Goal: Information Seeking & Learning: Learn about a topic

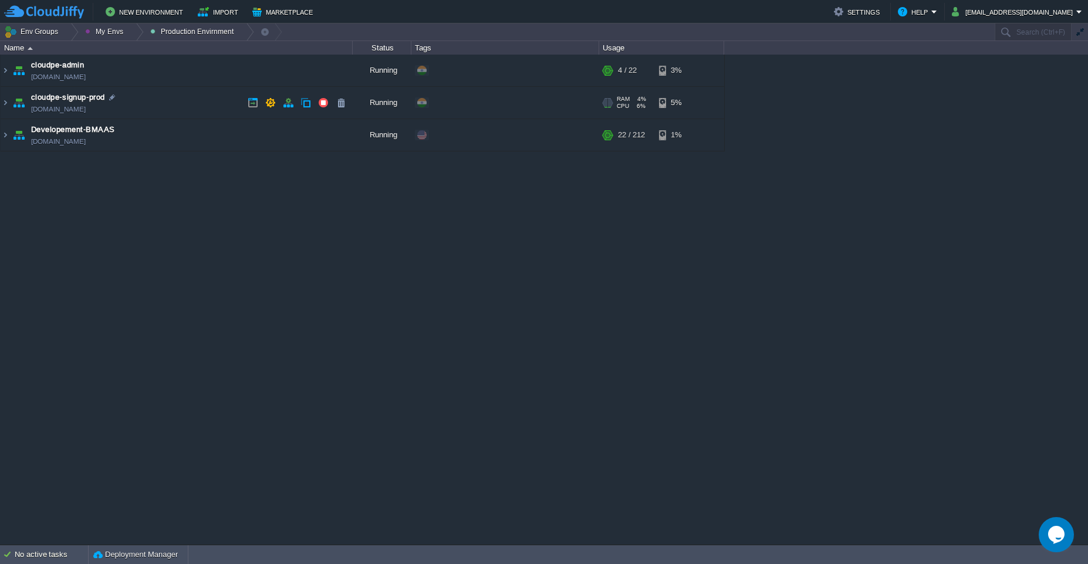
click at [176, 98] on td "cloudpe-signup-prod [DOMAIN_NAME]" at bounding box center [177, 103] width 352 height 32
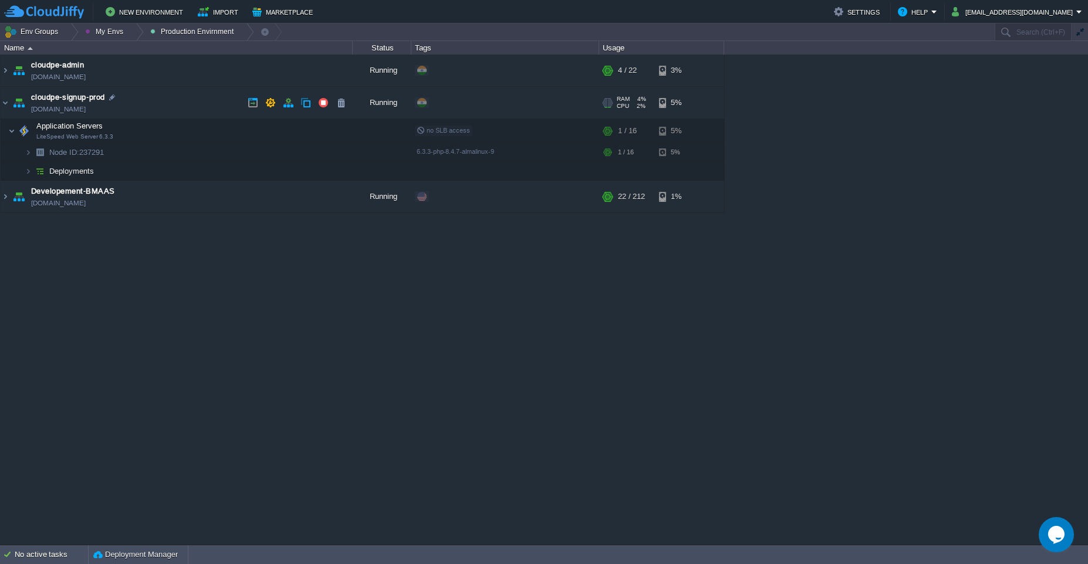
click at [139, 103] on td "cloudpe-signup-prod [DOMAIN_NAME]" at bounding box center [177, 103] width 352 height 32
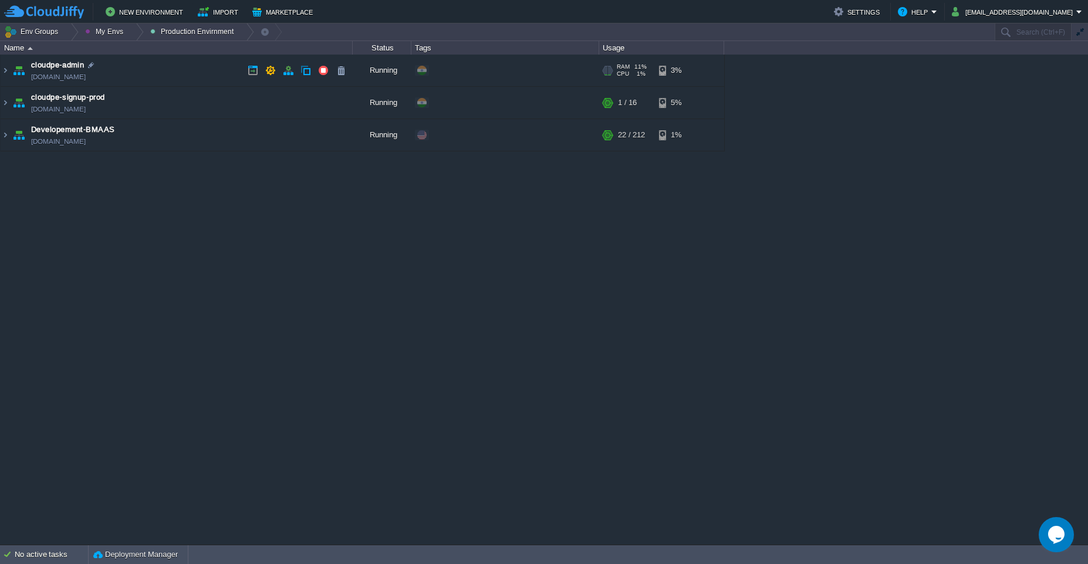
click at [167, 73] on td "cloudpe-admin [DOMAIN_NAME]" at bounding box center [177, 71] width 352 height 32
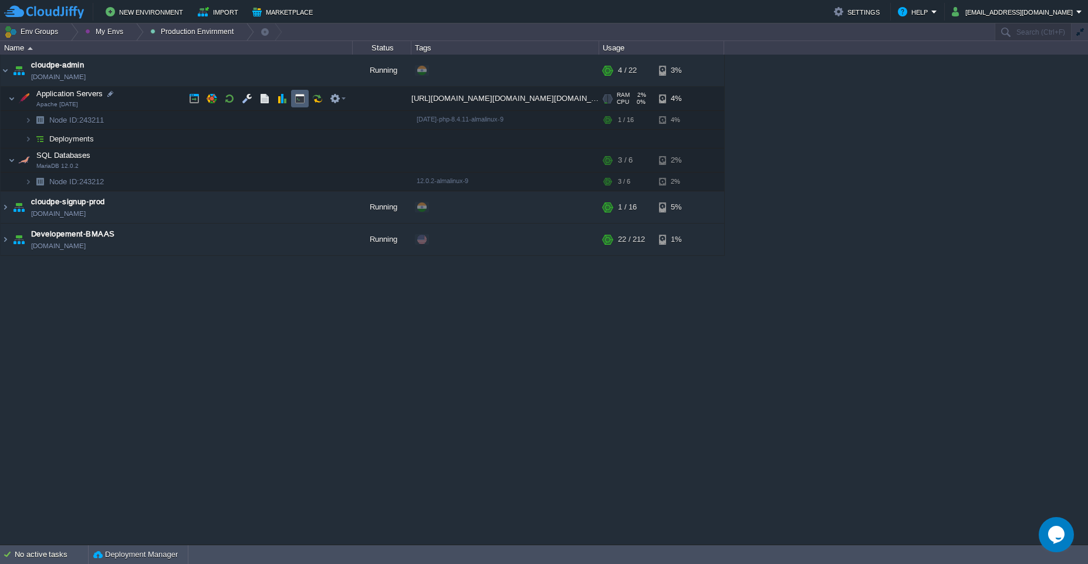
click at [298, 97] on button "button" at bounding box center [300, 98] width 11 height 11
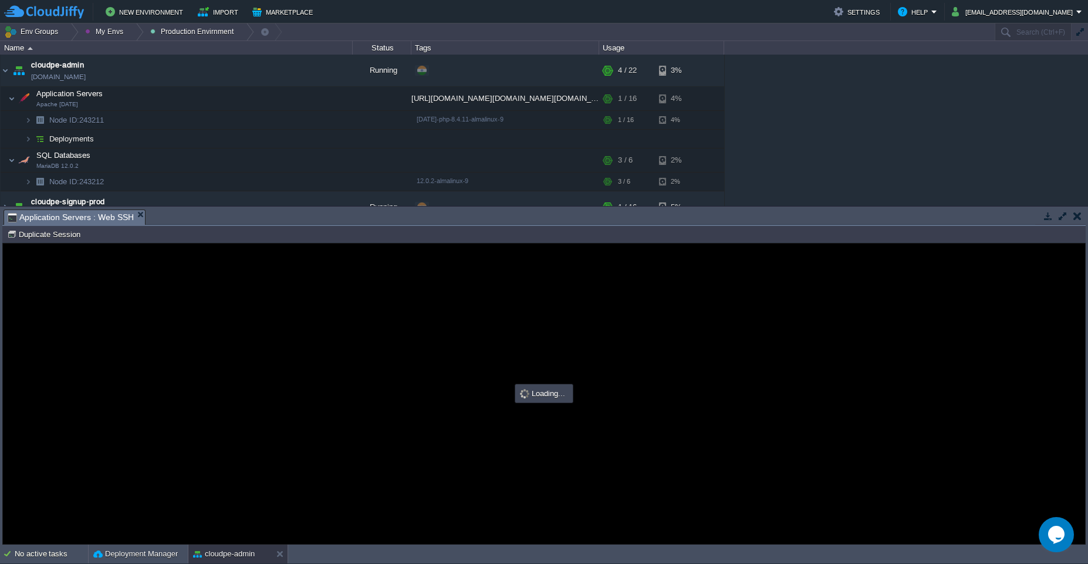
click at [544, 214] on button "button" at bounding box center [1063, 216] width 11 height 11
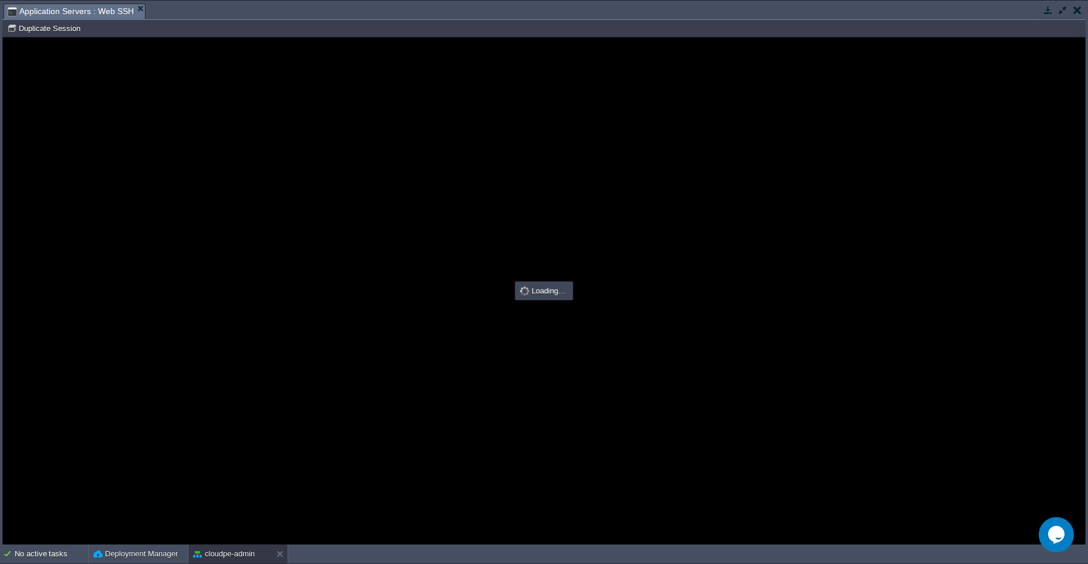
type input "#000000"
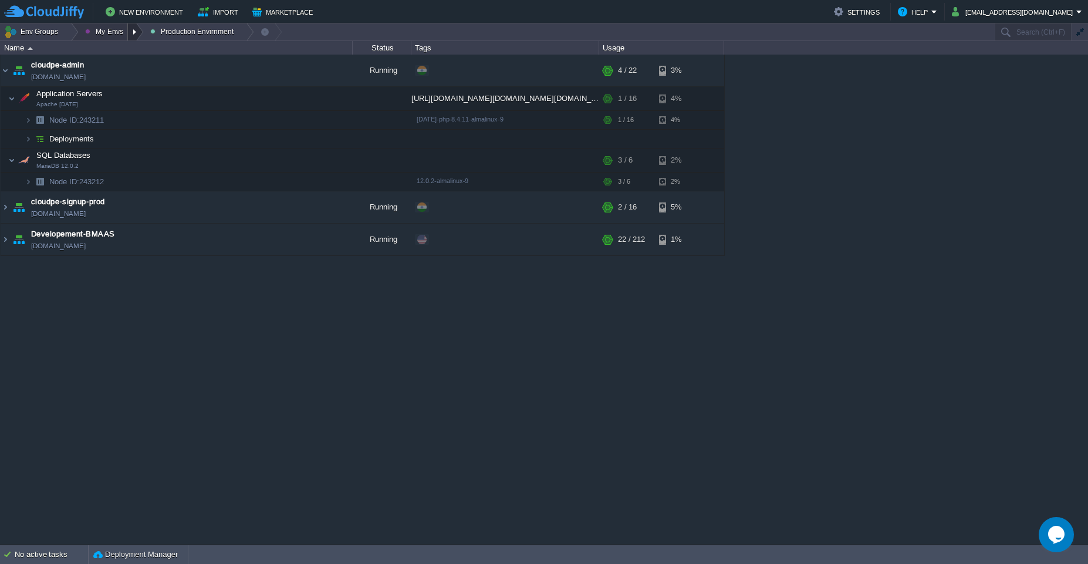
click at [131, 33] on div at bounding box center [136, 31] width 16 height 17
click at [114, 65] on span "Testing Envirnments" at bounding box center [131, 63] width 70 height 9
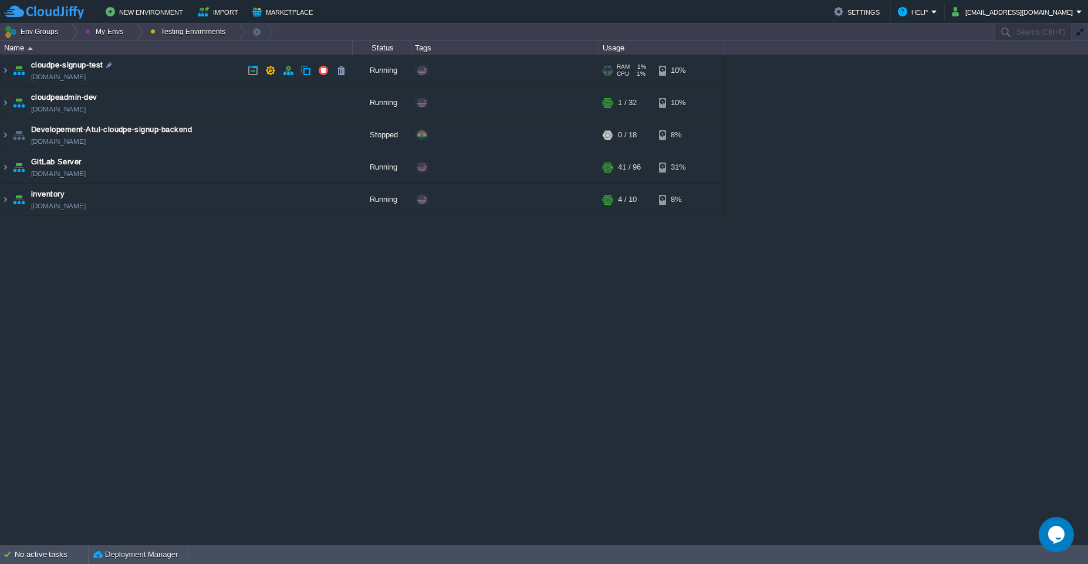
click at [177, 77] on td "cloudpe-signup-test [DOMAIN_NAME]" at bounding box center [177, 71] width 352 height 32
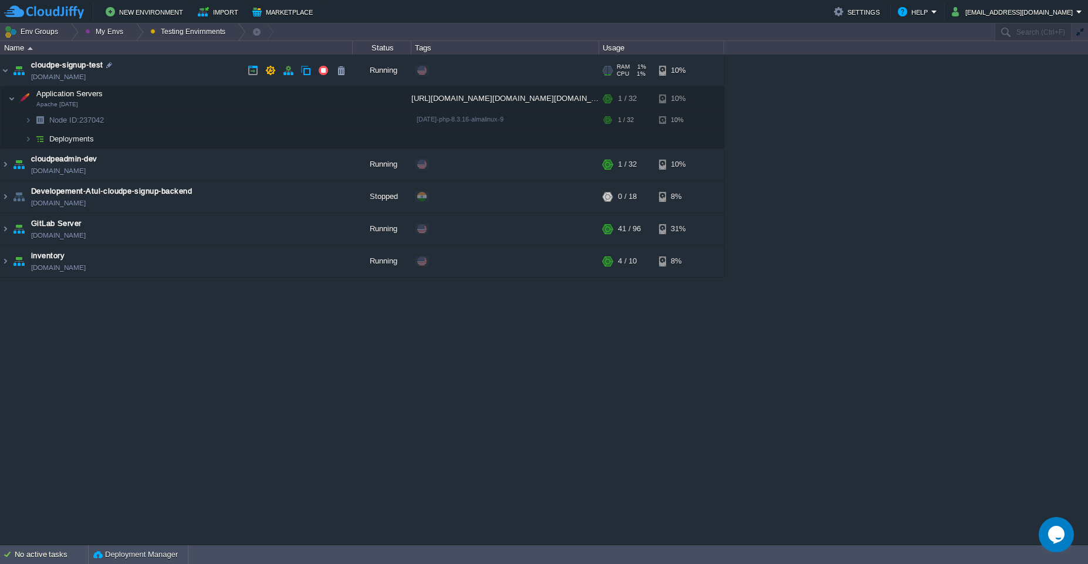
click at [177, 77] on td "cloudpe-signup-test [DOMAIN_NAME]" at bounding box center [177, 71] width 352 height 32
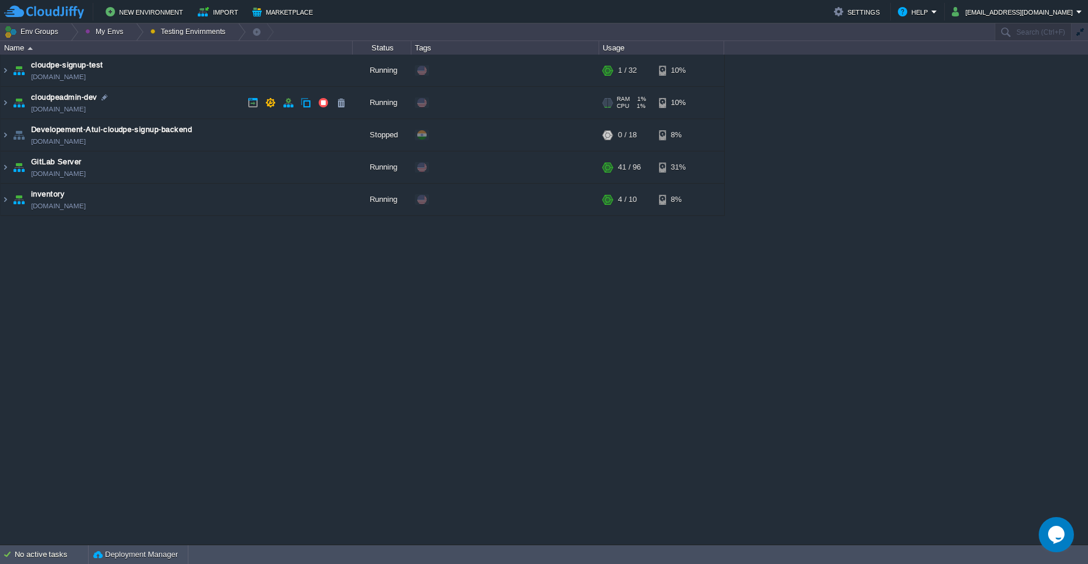
click at [176, 95] on td "cloudpeadmin-dev [DOMAIN_NAME]" at bounding box center [177, 103] width 352 height 32
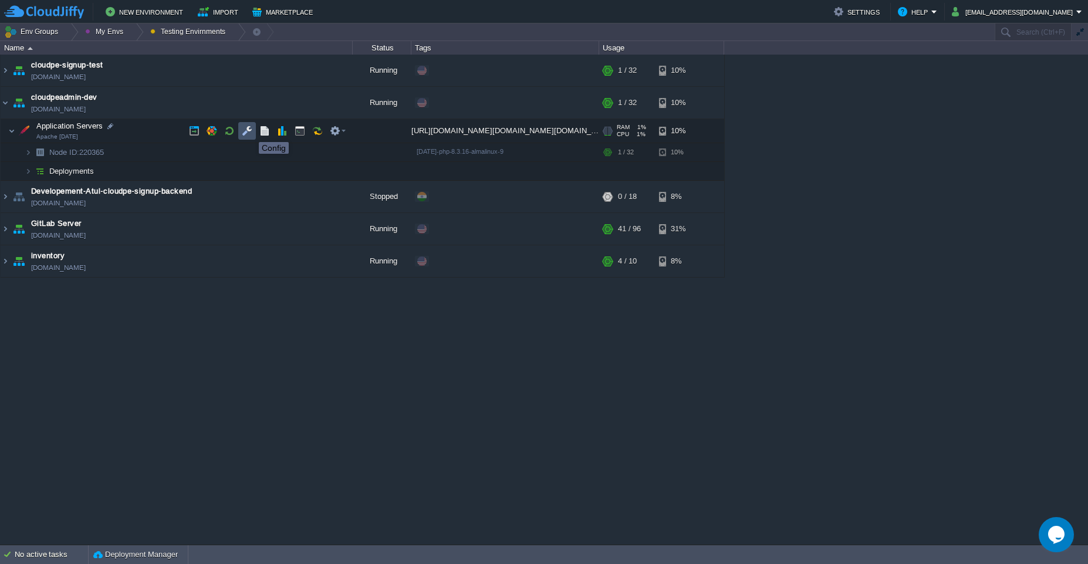
click at [250, 131] on button "button" at bounding box center [247, 131] width 11 height 11
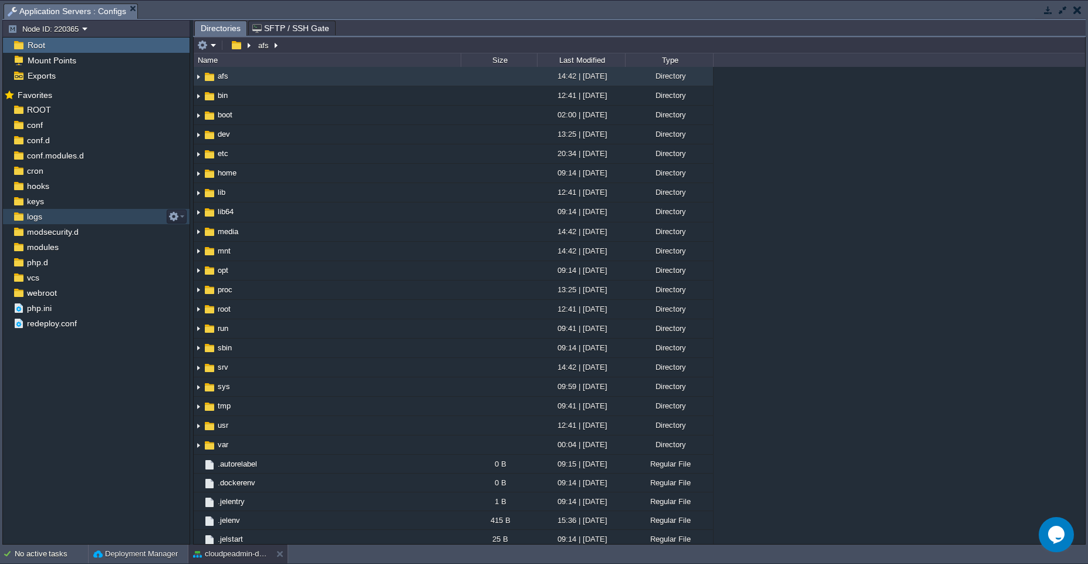
click at [53, 212] on div "logs" at bounding box center [96, 216] width 187 height 15
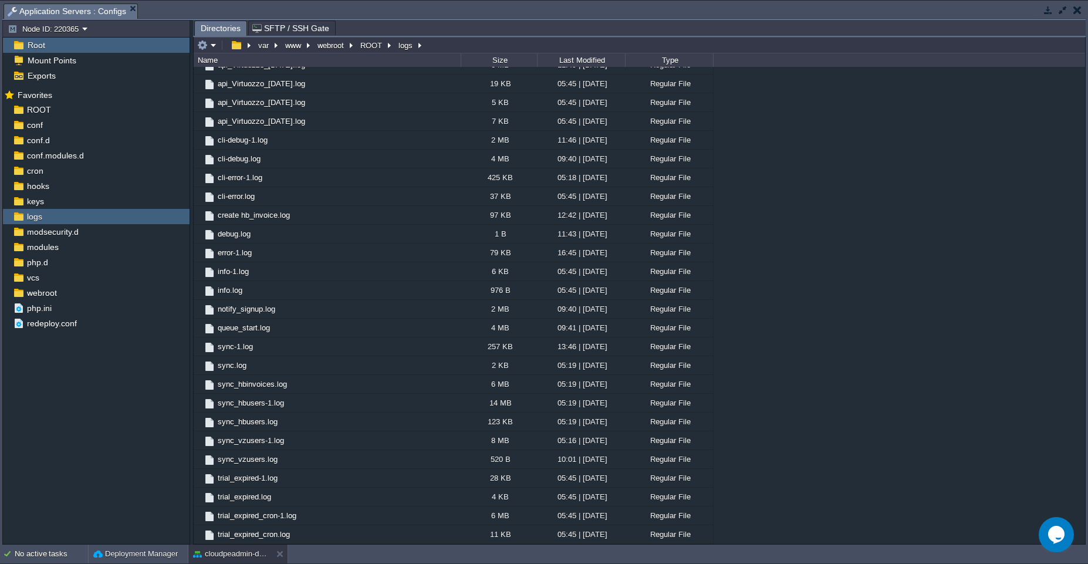
scroll to position [1057, 0]
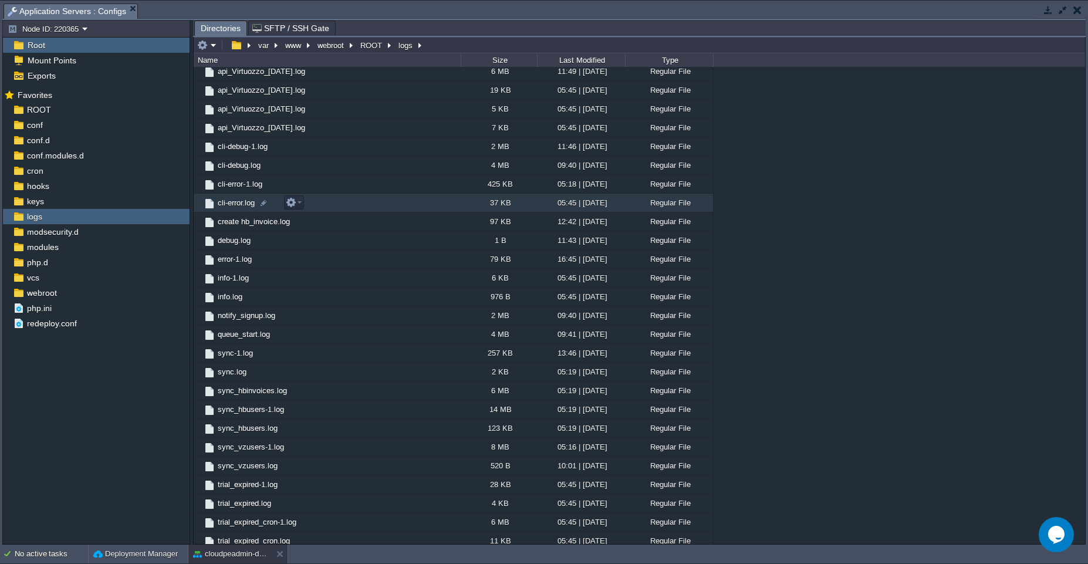
click at [369, 203] on td "cli-error.log" at bounding box center [327, 203] width 267 height 19
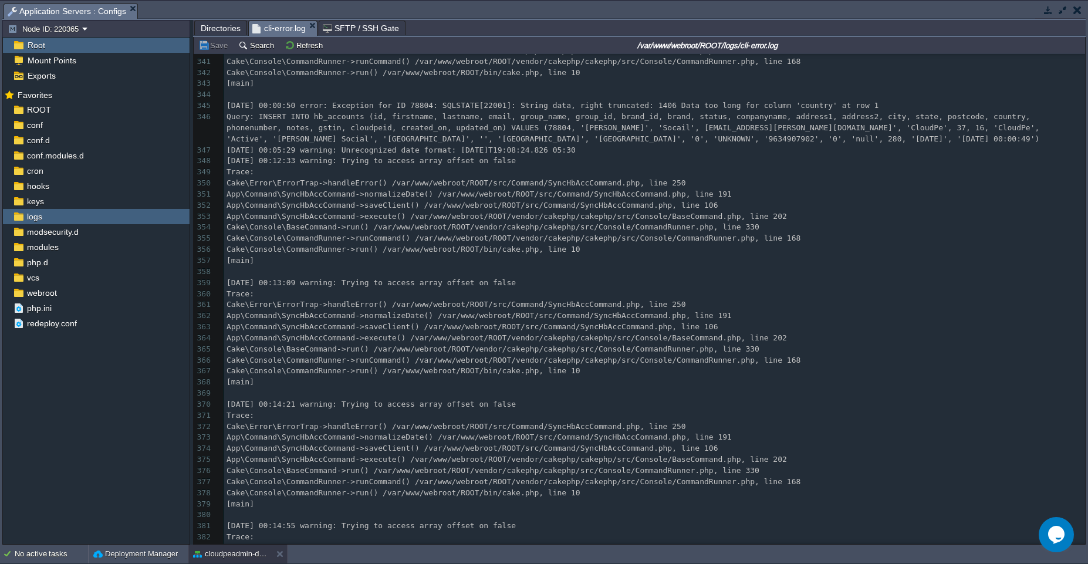
scroll to position [0, 0]
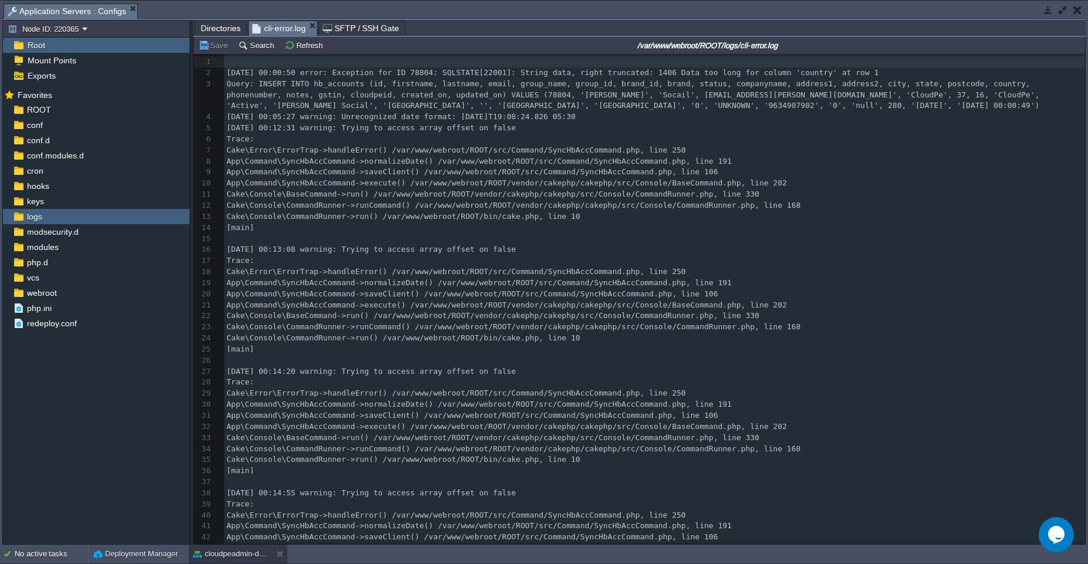
type textarea "-"
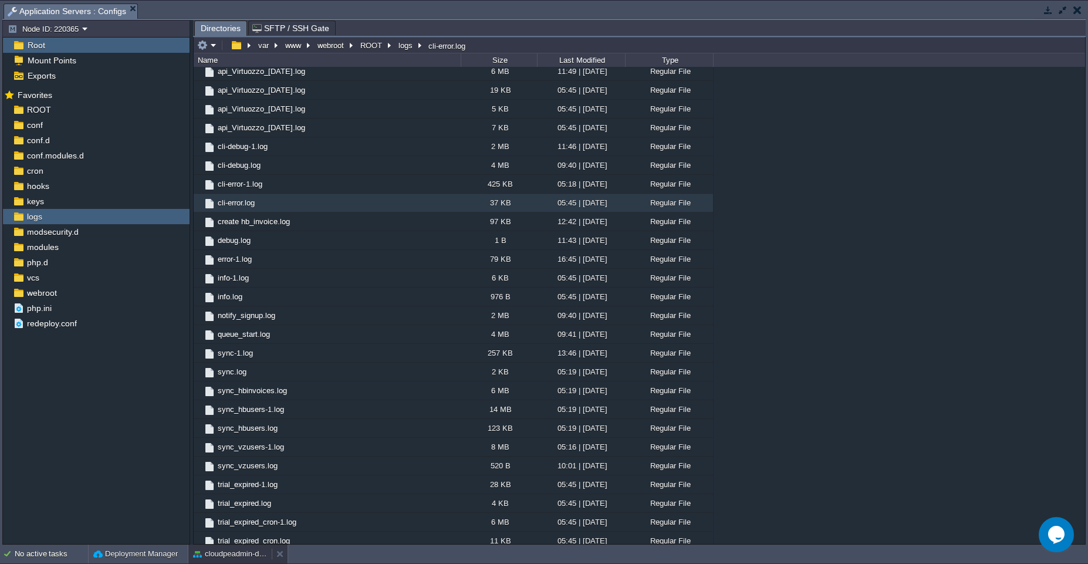
click at [214, 558] on button "cloudpeadmin-dev" at bounding box center [230, 554] width 74 height 12
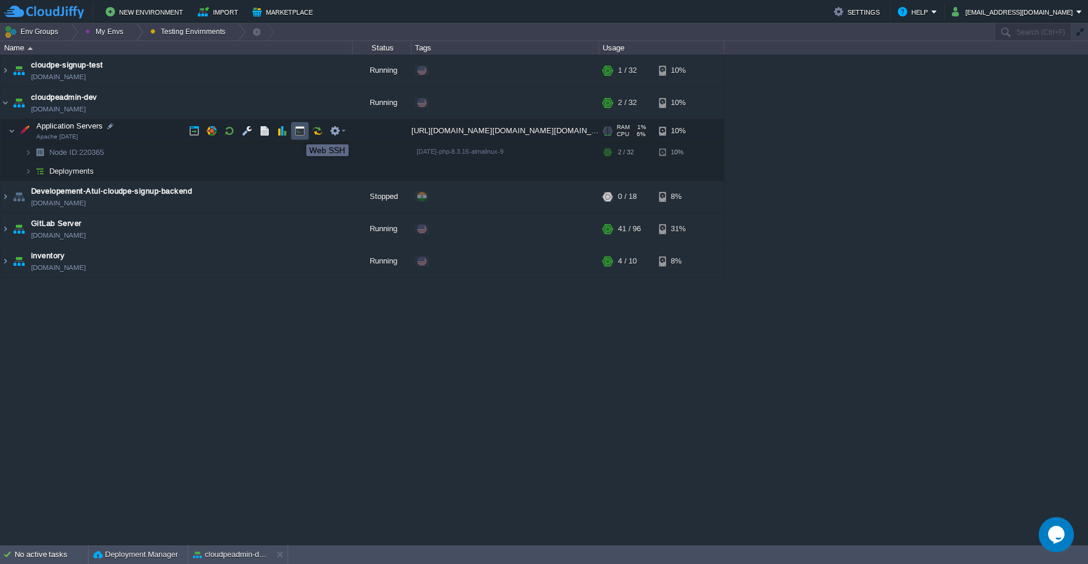
click at [298, 134] on button "button" at bounding box center [300, 131] width 11 height 11
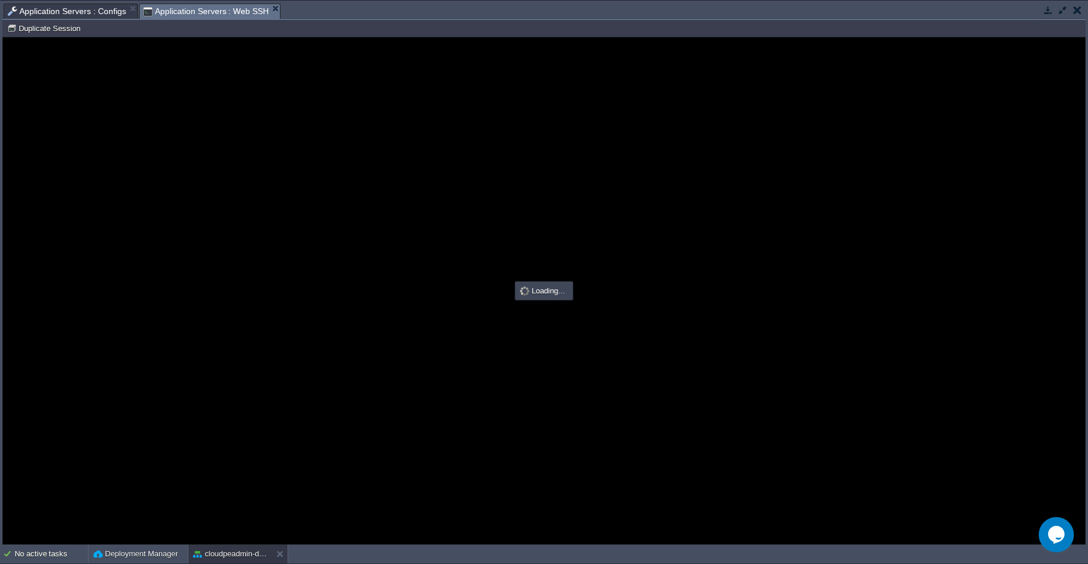
type input "#000000"
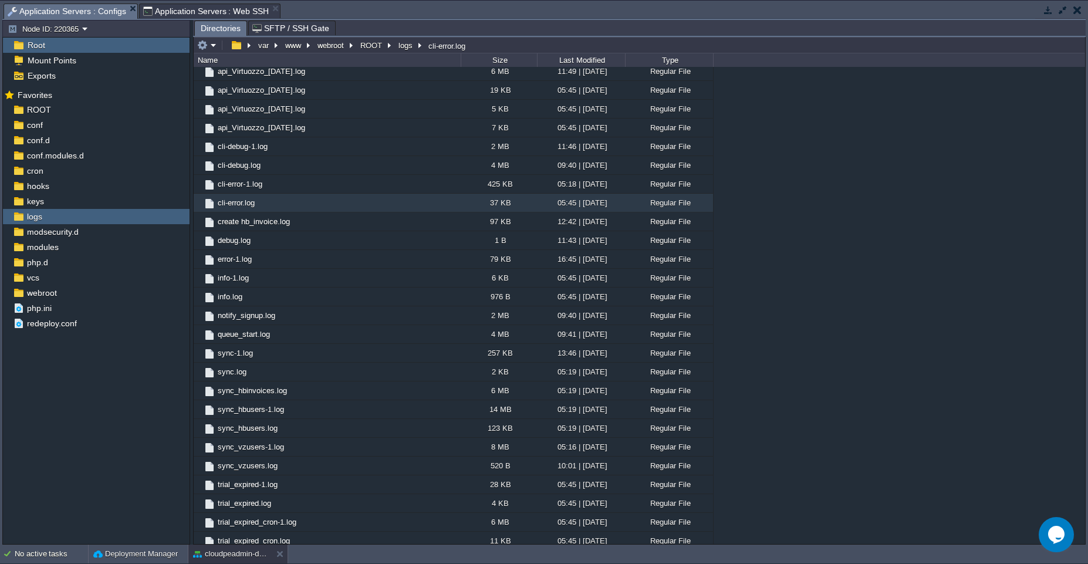
click at [97, 13] on span "Application Servers : Configs" at bounding box center [67, 11] width 119 height 15
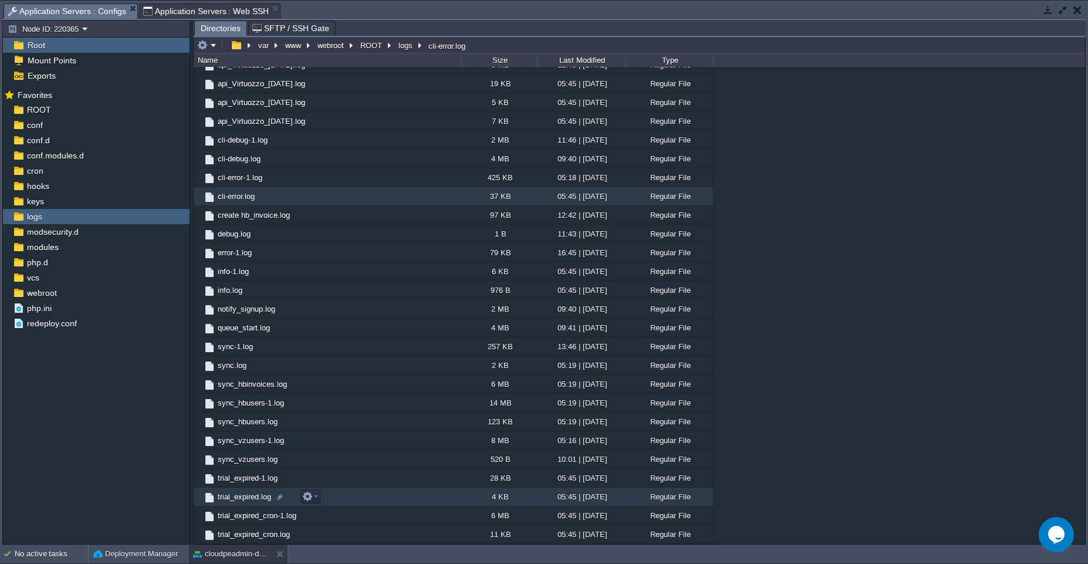
click at [389, 502] on td "trial_expired.log" at bounding box center [327, 497] width 267 height 19
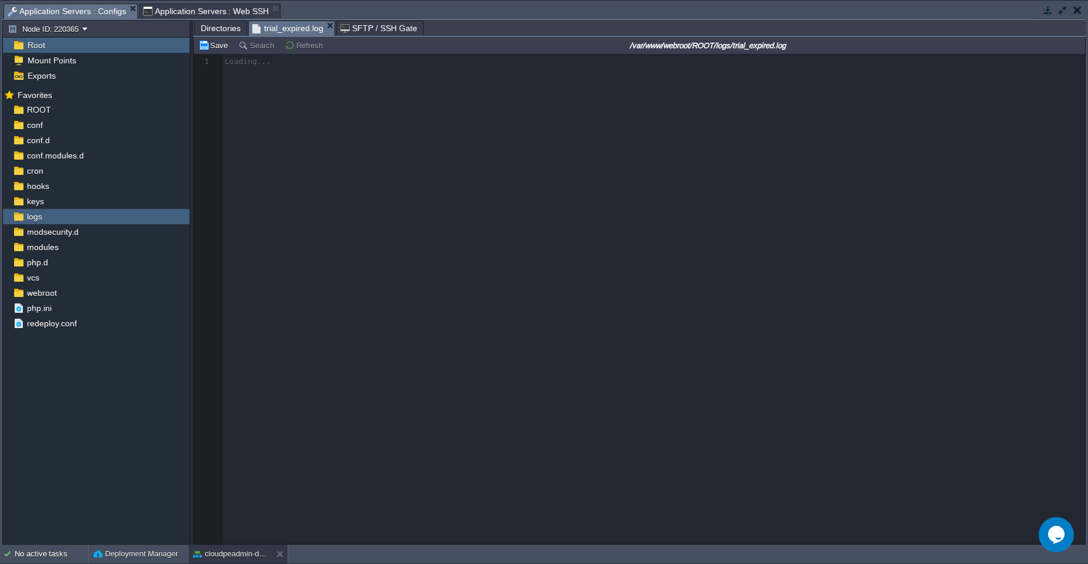
click at [216, 24] on span "Directories" at bounding box center [221, 28] width 40 height 14
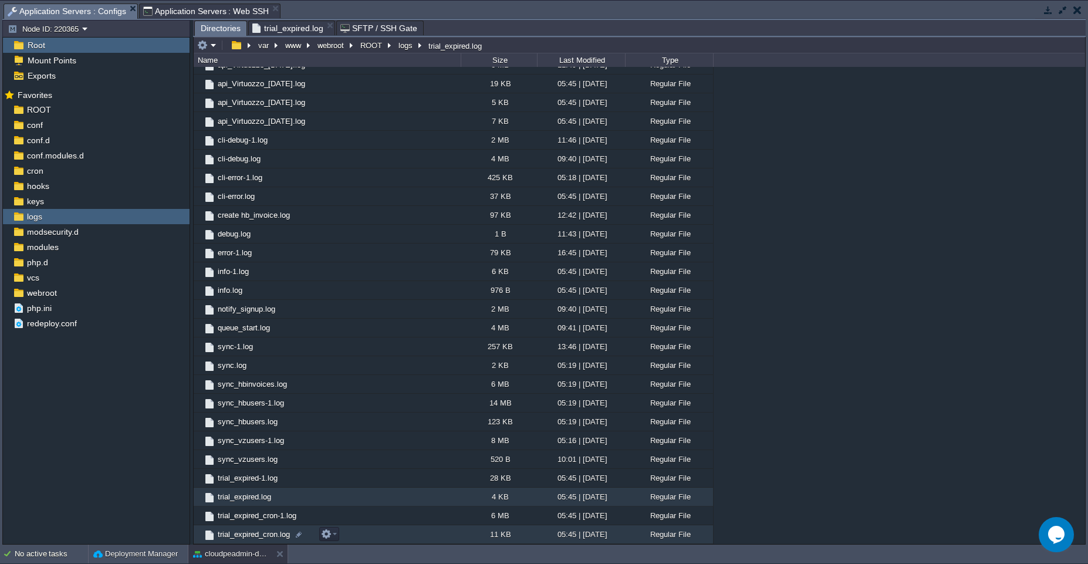
click at [364, 537] on td "trial_expired_cron.log" at bounding box center [327, 534] width 267 height 19
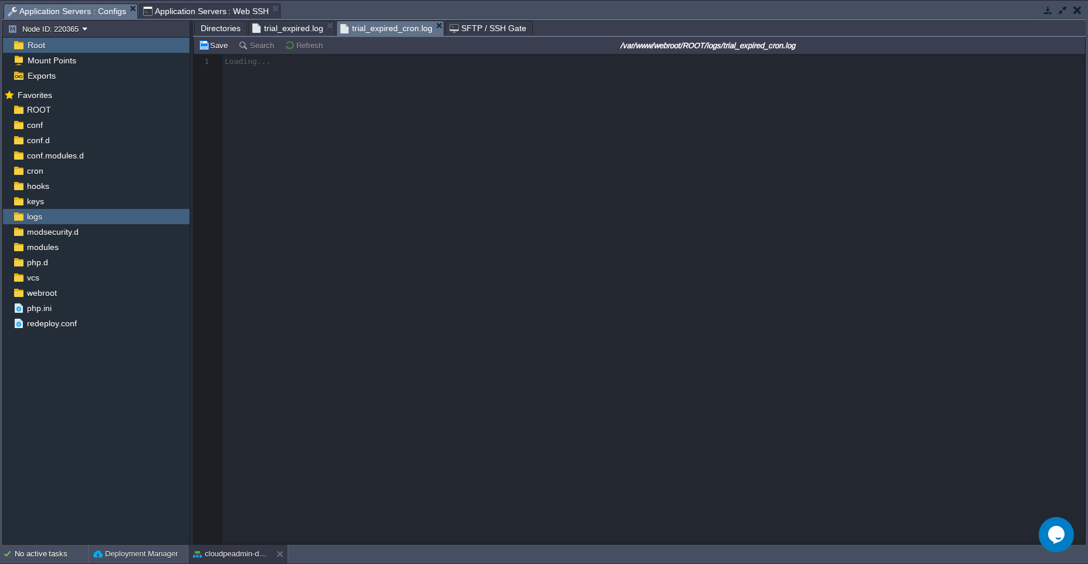
click at [289, 26] on span "trial_expired.log" at bounding box center [287, 28] width 71 height 14
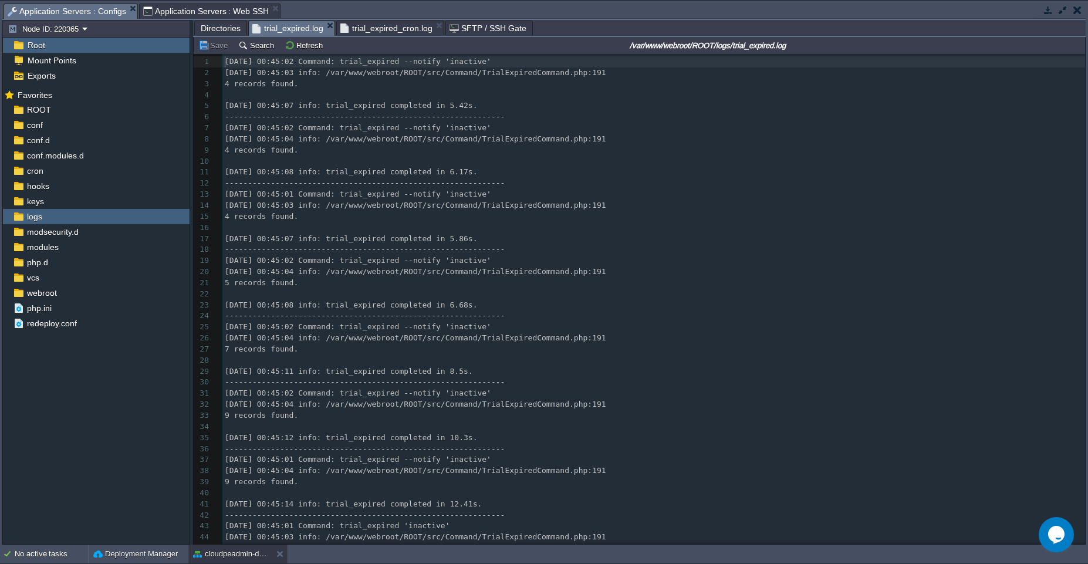
scroll to position [4, 0]
click at [385, 276] on div "85 1 [DATE] 00:45:02 Command: trial_expired --notify 'inactive' 2 [DATE] 00:45:…" at bounding box center [653, 355] width 863 height 598
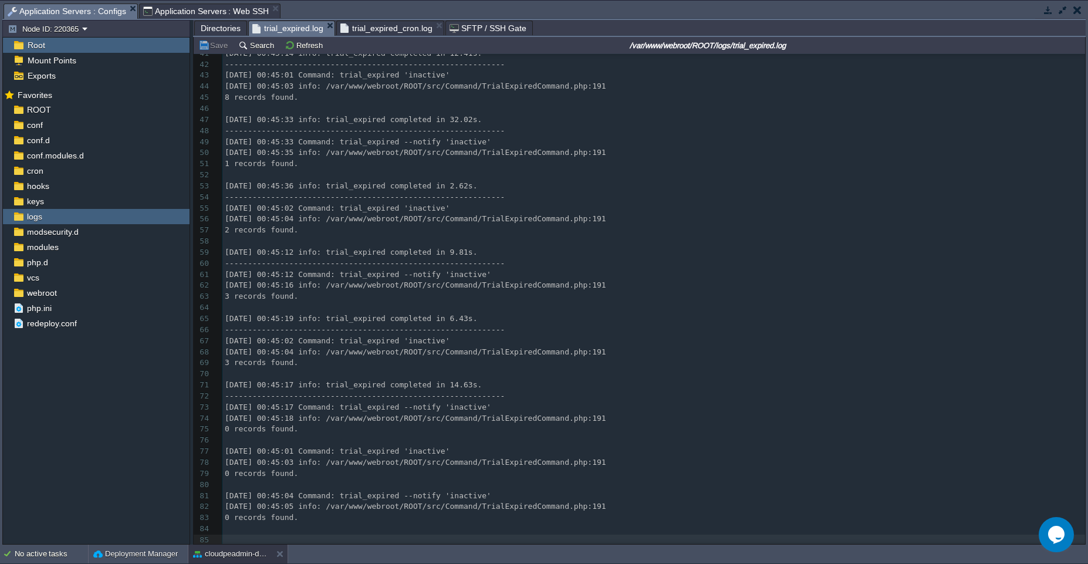
click at [269, 391] on pre "-------------------------------------------------------------" at bounding box center [653, 396] width 863 height 11
click at [347, 358] on pre "3 records found." at bounding box center [653, 362] width 863 height 11
click at [265, 318] on span "[DATE] 00:45:19 info: trial_expired completed in 6.43s." at bounding box center [351, 318] width 252 height 9
click at [214, 552] on button "cloudpeadmin-dev" at bounding box center [230, 554] width 74 height 12
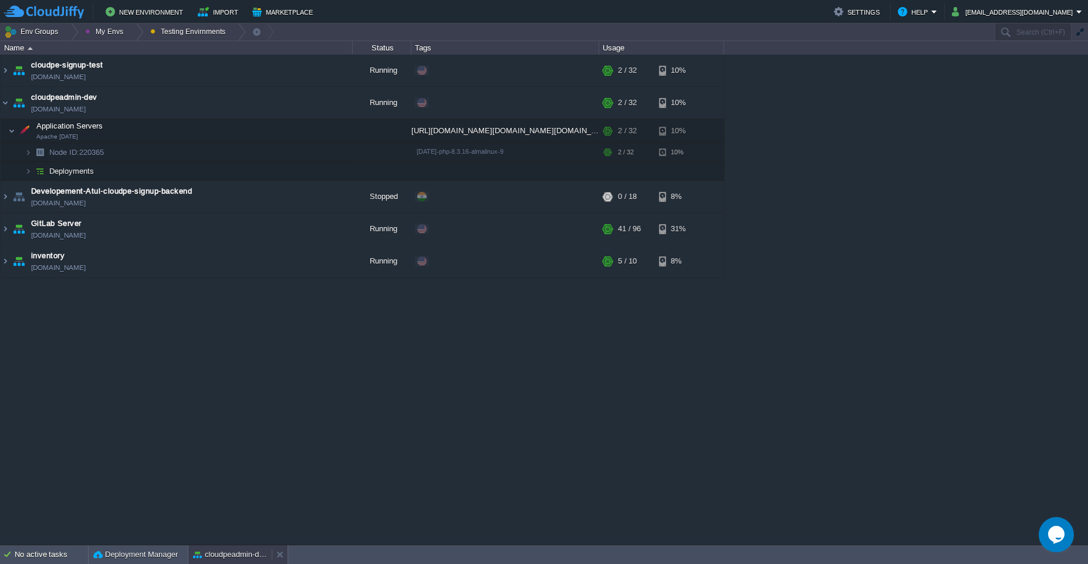
click at [214, 552] on button "cloudpeadmin-dev" at bounding box center [230, 555] width 74 height 12
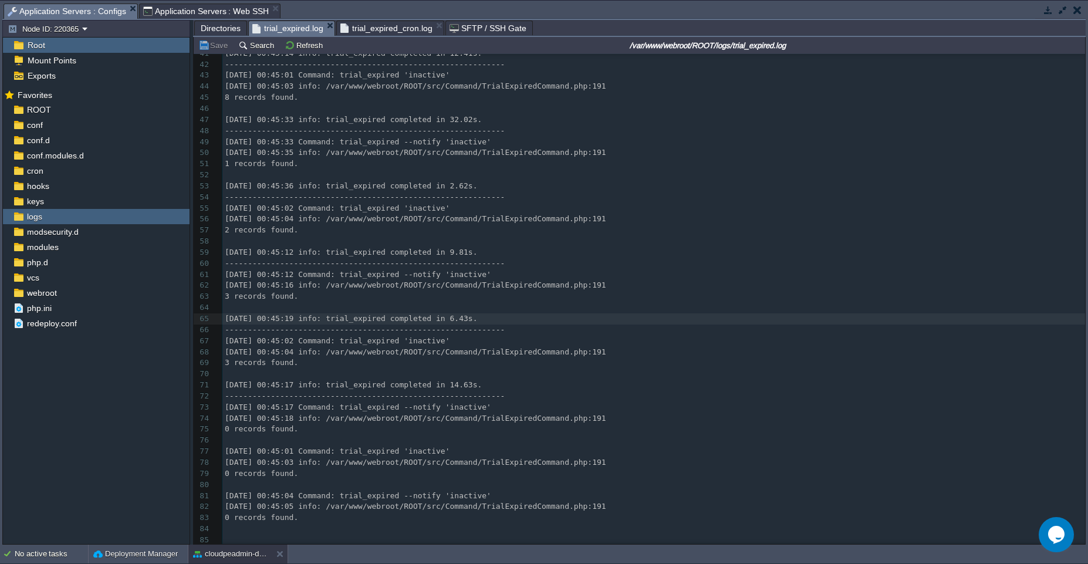
click at [194, 11] on span "Application Servers : Web SSH" at bounding box center [206, 11] width 126 height 14
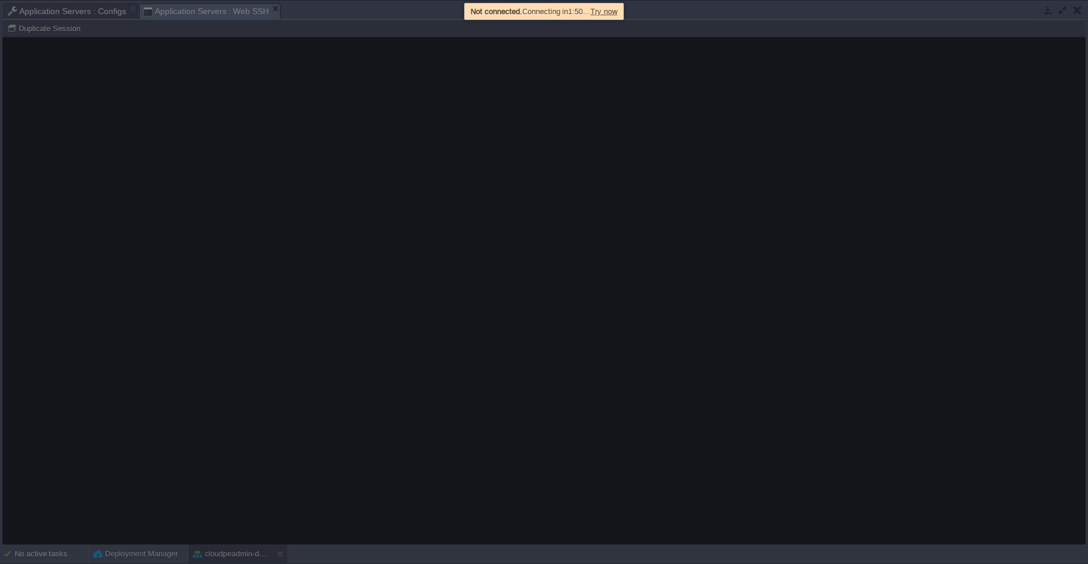
click at [544, 13] on span "Try now" at bounding box center [604, 11] width 27 height 9
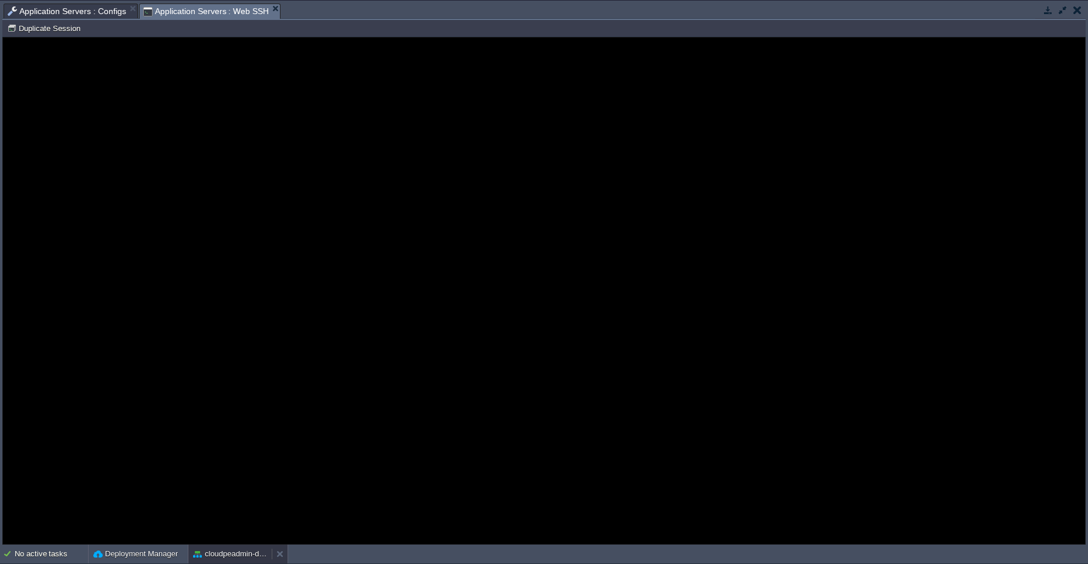
click at [209, 555] on button "cloudpeadmin-dev" at bounding box center [230, 554] width 74 height 12
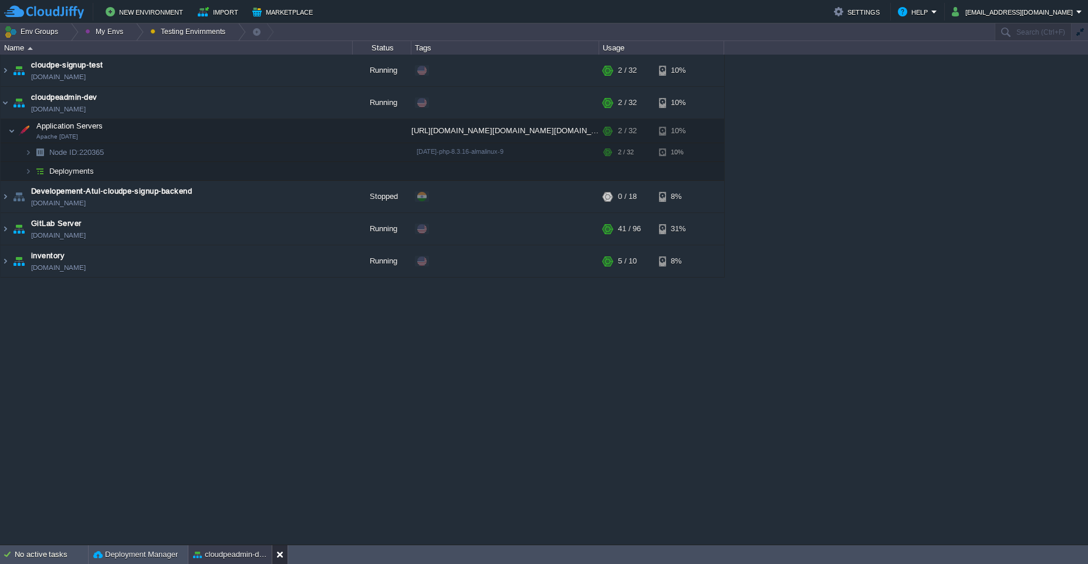
click at [281, 555] on button at bounding box center [282, 555] width 12 height 12
click at [181, 99] on td "cloudpeadmin-dev [DOMAIN_NAME]" at bounding box center [177, 103] width 352 height 32
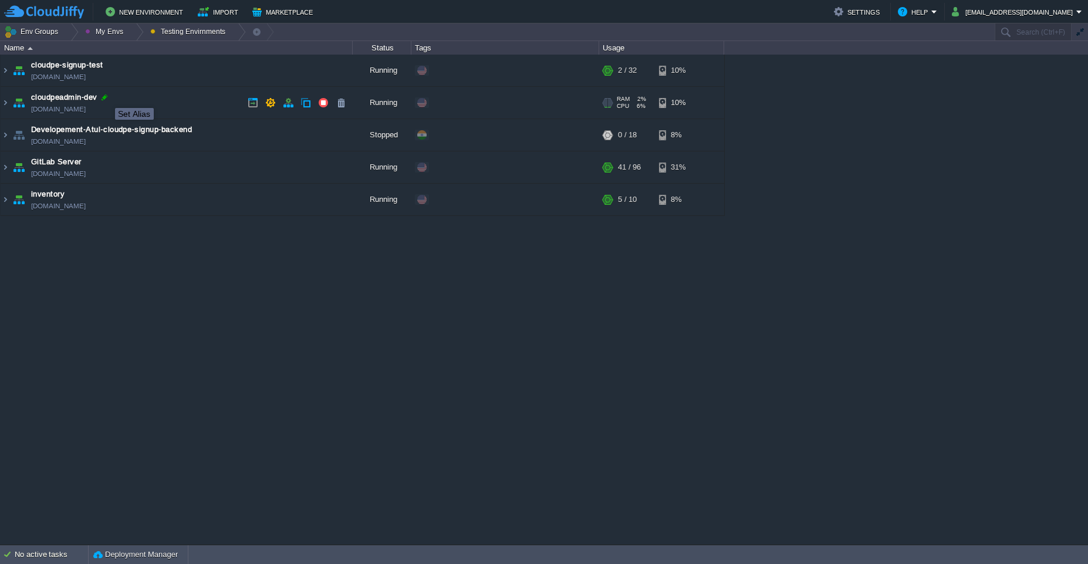
click at [106, 97] on div at bounding box center [104, 97] width 11 height 11
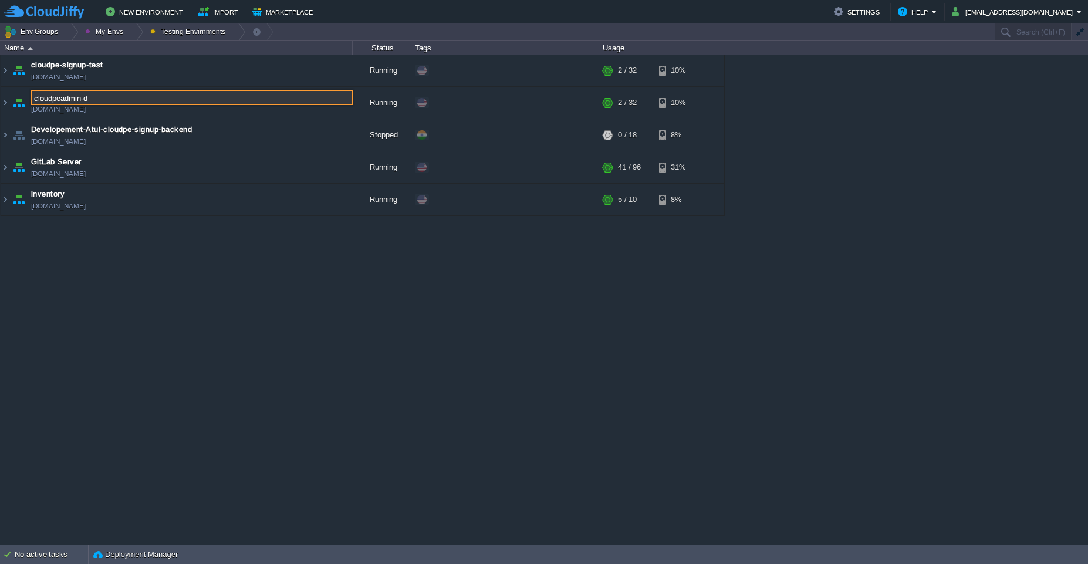
click at [178, 94] on input "cloudpeadmin-d" at bounding box center [192, 97] width 322 height 15
type input "cloudpeadmin-test"
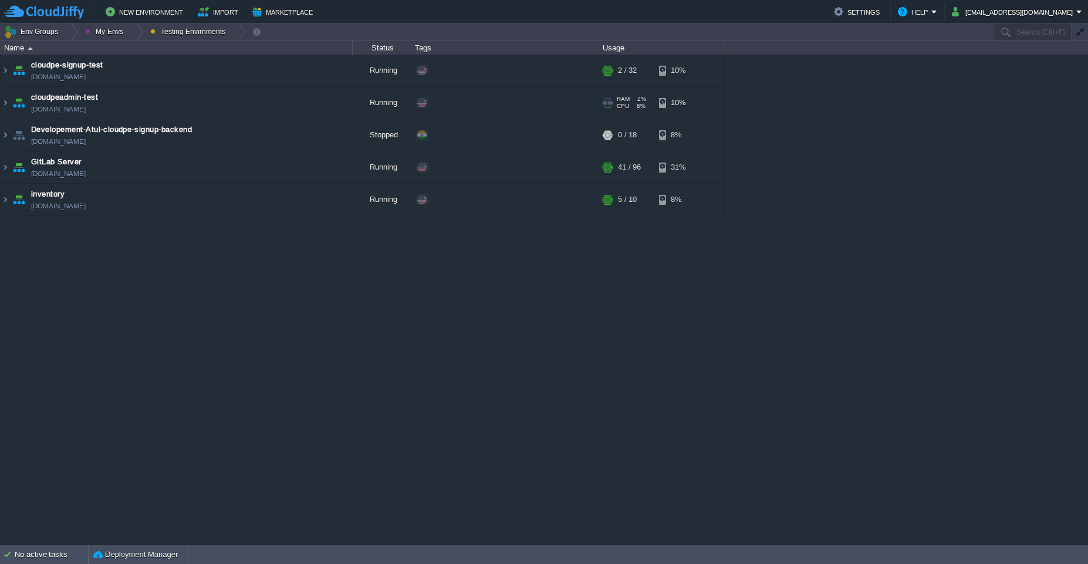
click at [209, 107] on td "cloudpeadmin-test [DOMAIN_NAME]" at bounding box center [177, 103] width 352 height 32
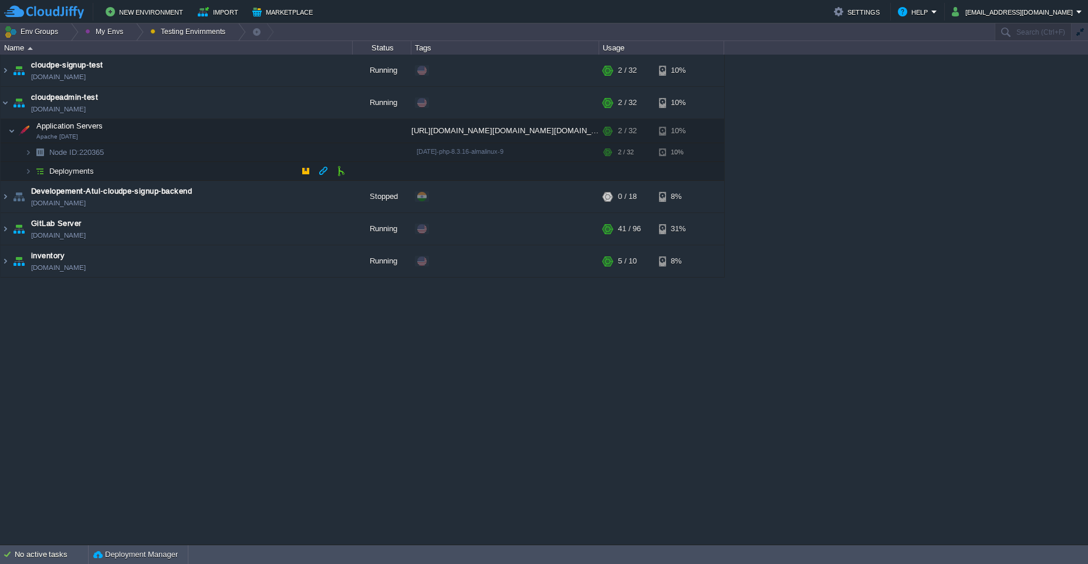
click at [186, 174] on td "Deployments" at bounding box center [177, 171] width 352 height 19
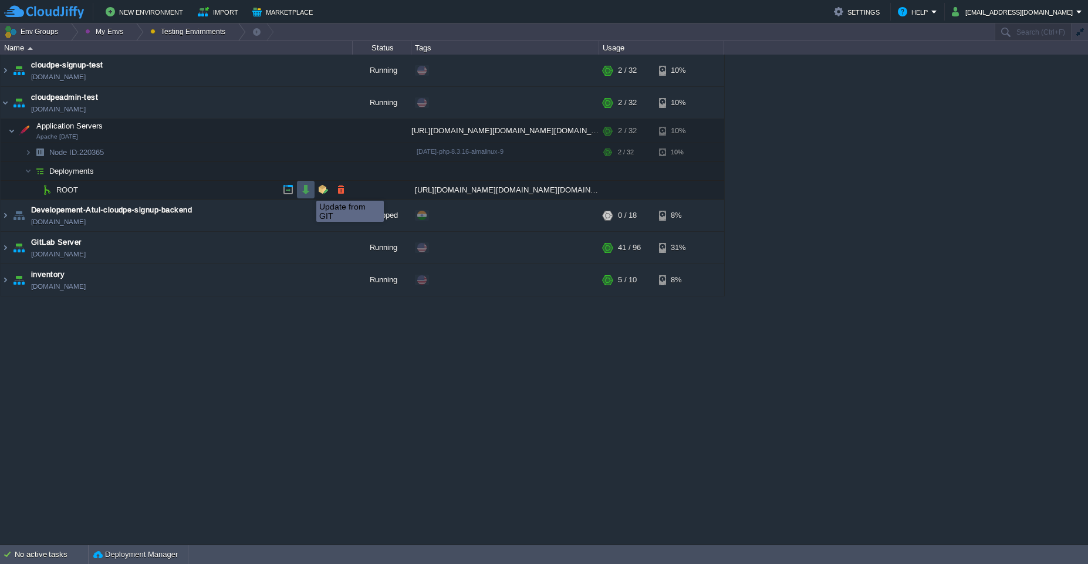
click at [307, 191] on button "button" at bounding box center [306, 189] width 11 height 11
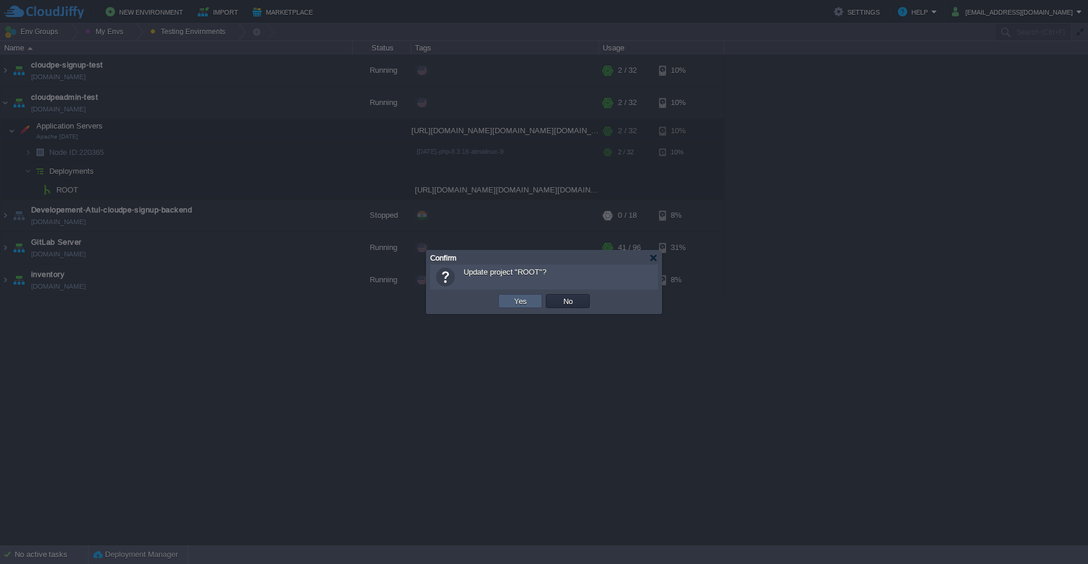
click at [512, 302] on button "Yes" at bounding box center [521, 301] width 20 height 11
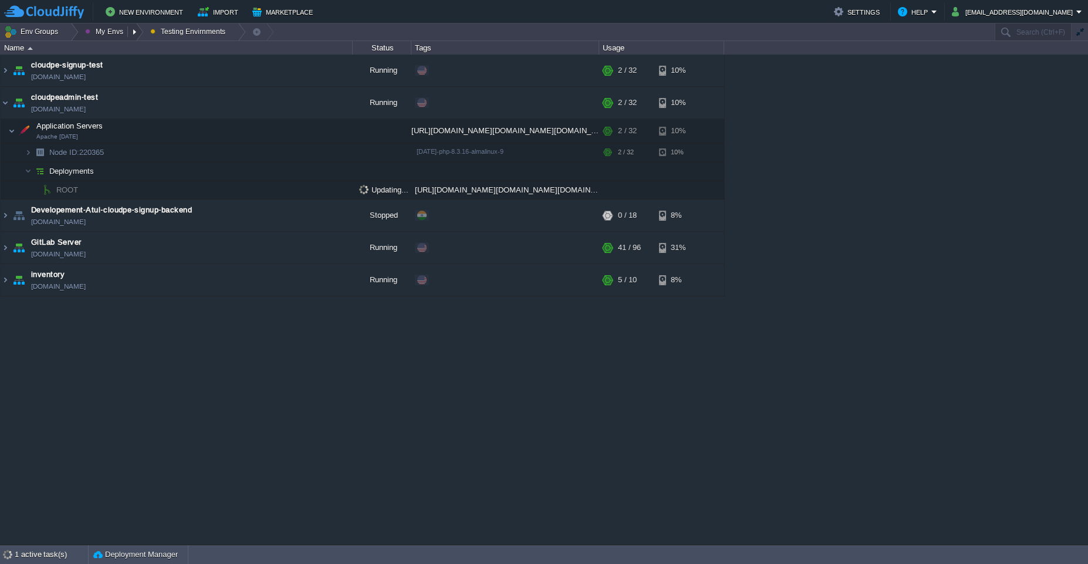
click at [116, 31] on button "My Envs" at bounding box center [106, 31] width 42 height 16
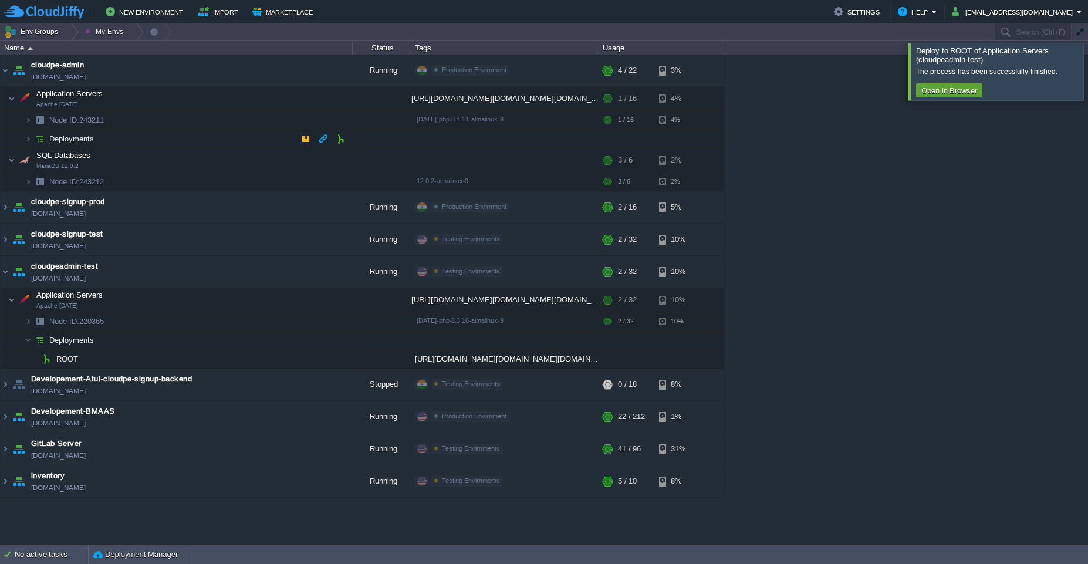
click at [112, 139] on td "Deployments" at bounding box center [177, 139] width 352 height 19
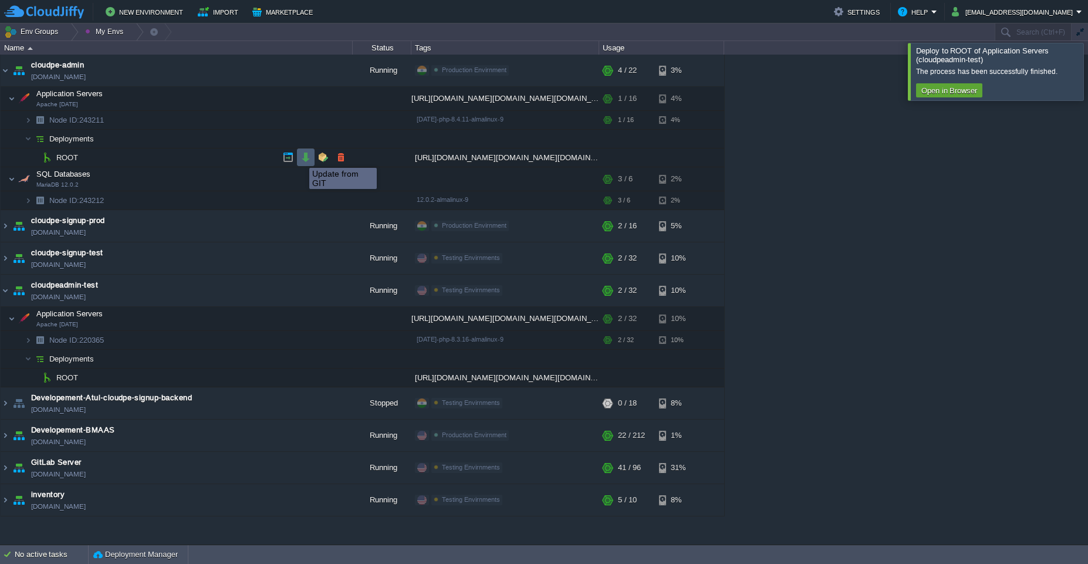
click at [306, 158] on button "button" at bounding box center [306, 157] width 11 height 11
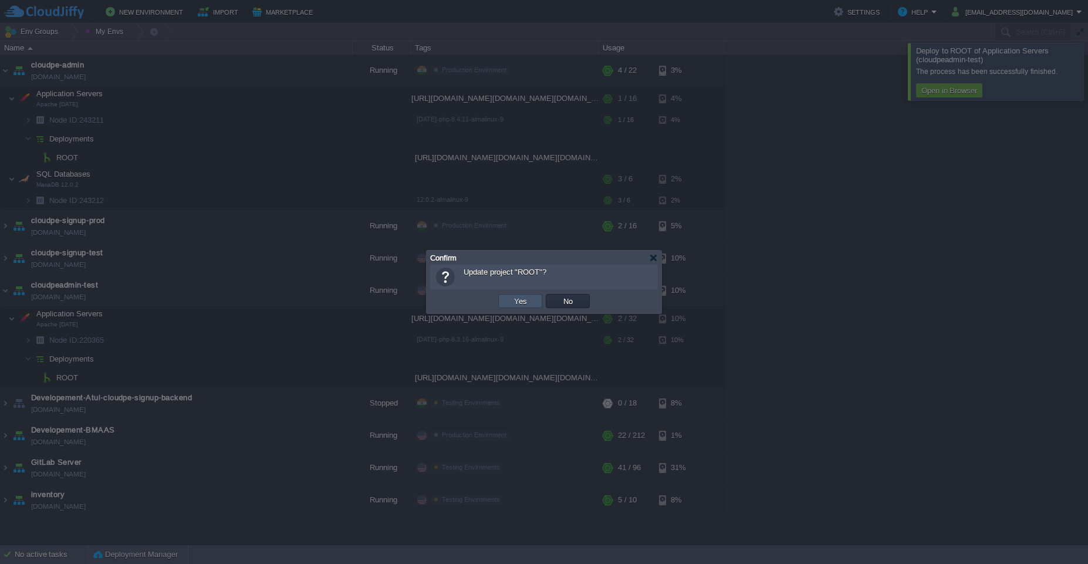
click at [524, 301] on button "Yes" at bounding box center [521, 301] width 20 height 11
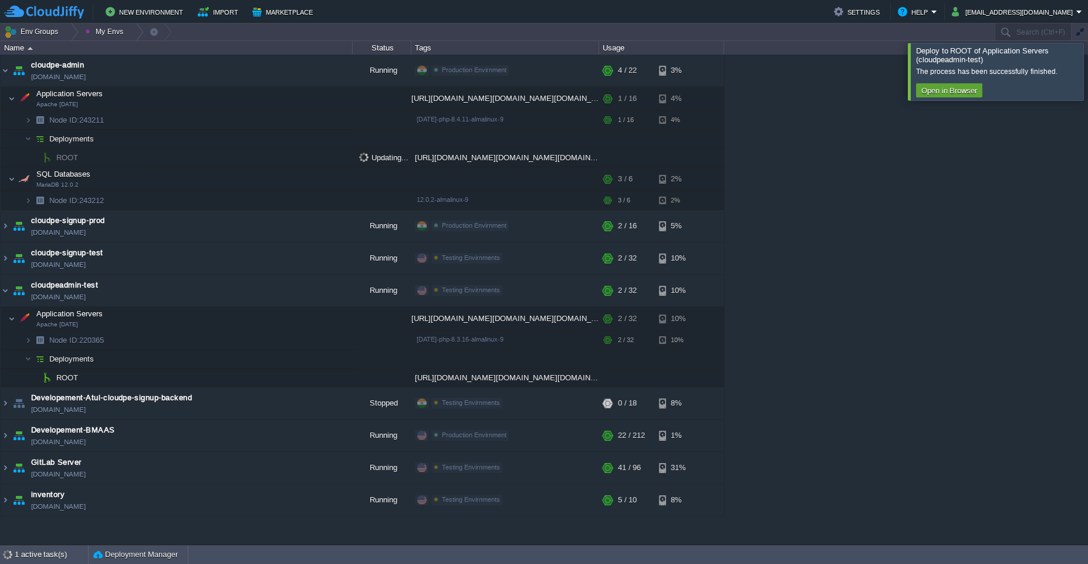
click at [544, 69] on div at bounding box center [1102, 71] width 0 height 57
click at [544, 73] on div at bounding box center [1102, 71] width 0 height 57
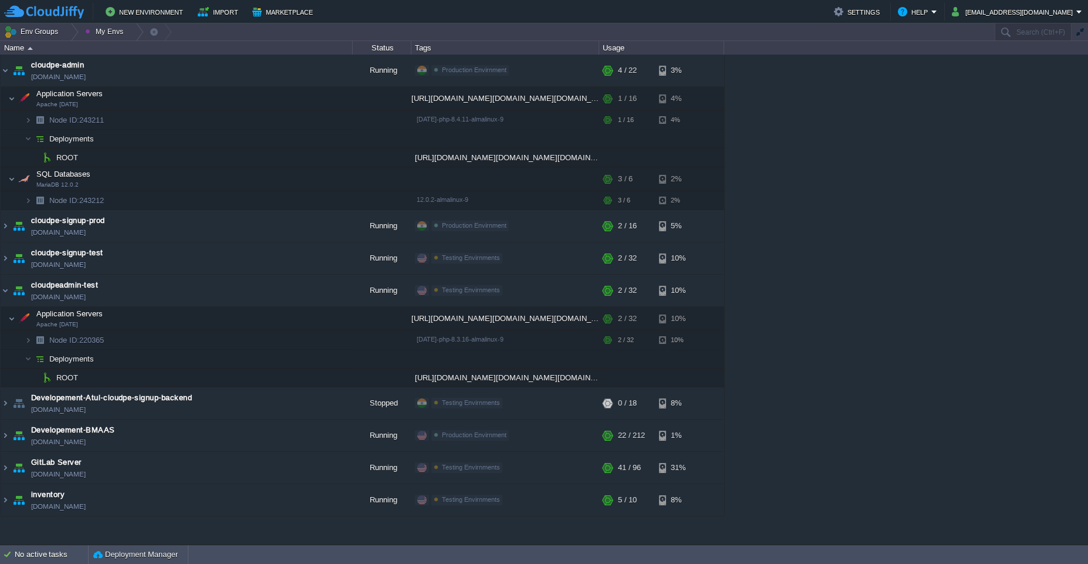
click at [544, 60] on div "cloudpe website -developemeny environment [DOMAIN_NAME] Running [PERSON_NAME] +…" at bounding box center [544, 300] width 1088 height 490
click at [544, 34] on div at bounding box center [950, 31] width 276 height 17
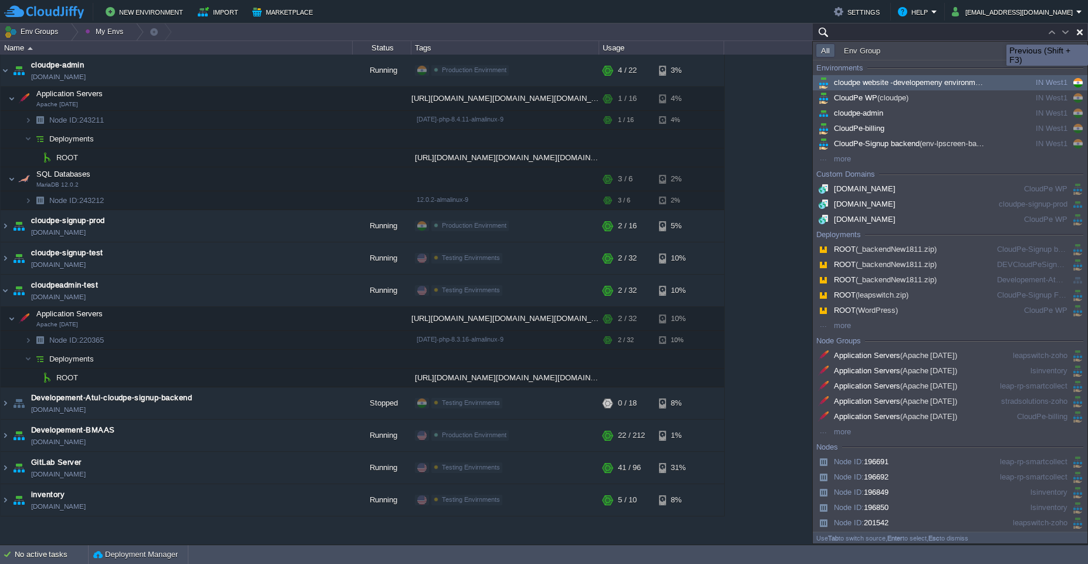
click at [544, 34] on button "button" at bounding box center [1052, 32] width 11 height 11
click at [544, 33] on input "text" at bounding box center [950, 31] width 276 height 17
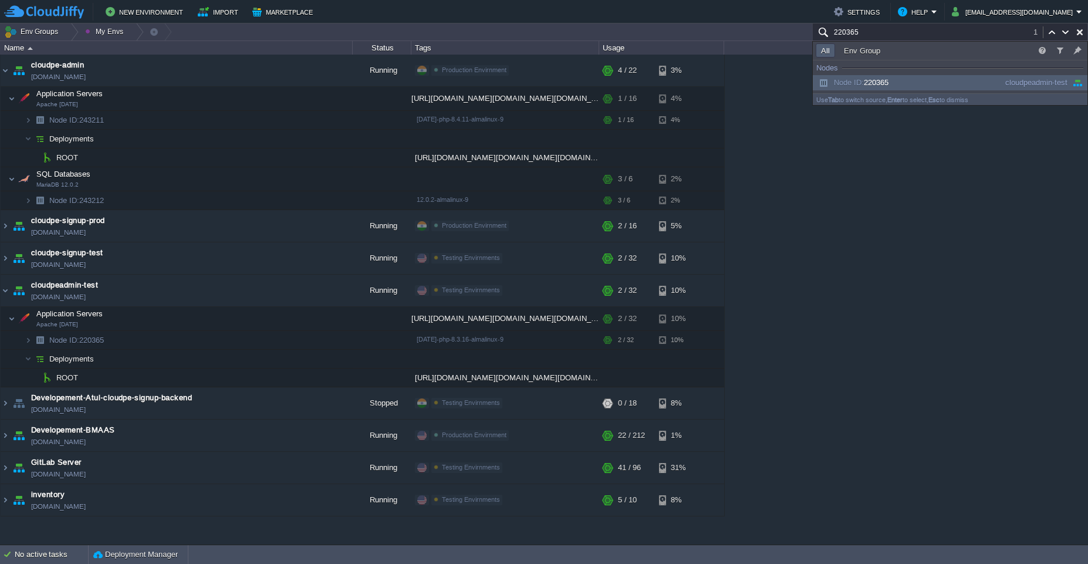
type input "220365"
click at [544, 79] on div "Node ID: 220365" at bounding box center [904, 82] width 177 height 13
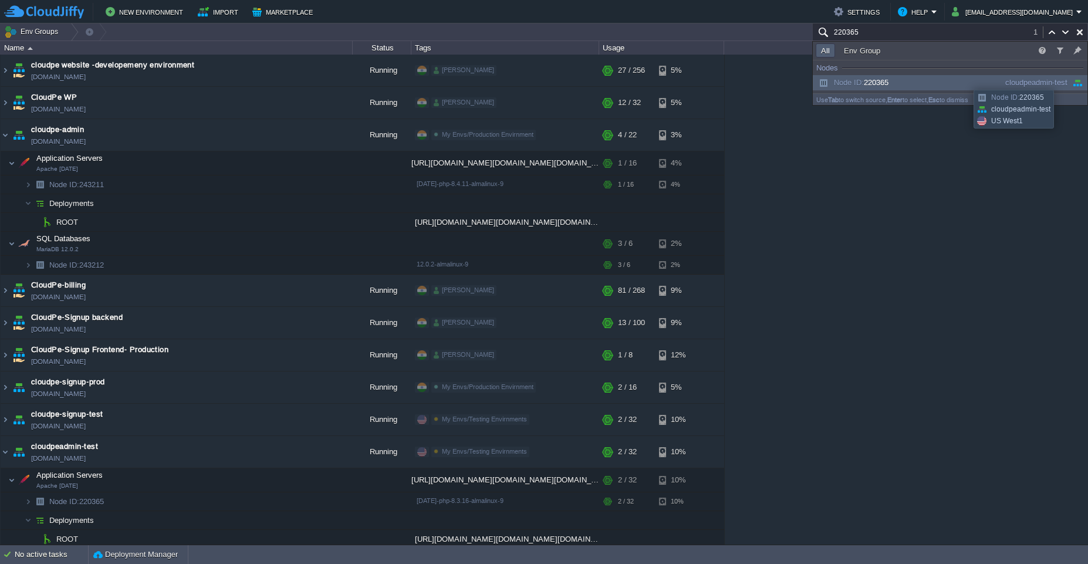
click at [544, 85] on div "Node ID: 220365" at bounding box center [904, 82] width 177 height 13
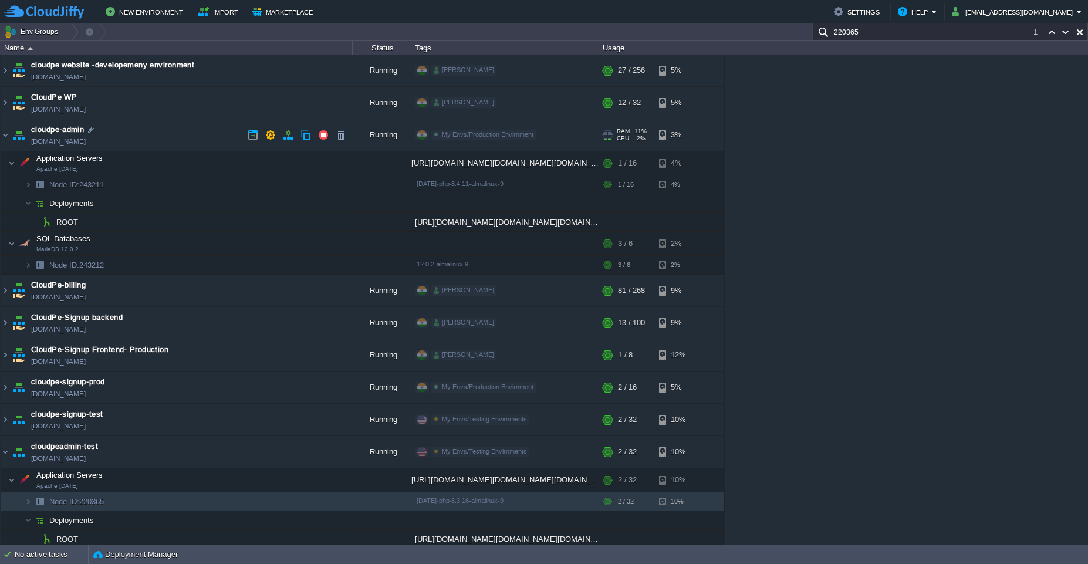
click at [142, 132] on td "cloudpe-admin [DOMAIN_NAME]" at bounding box center [177, 135] width 352 height 32
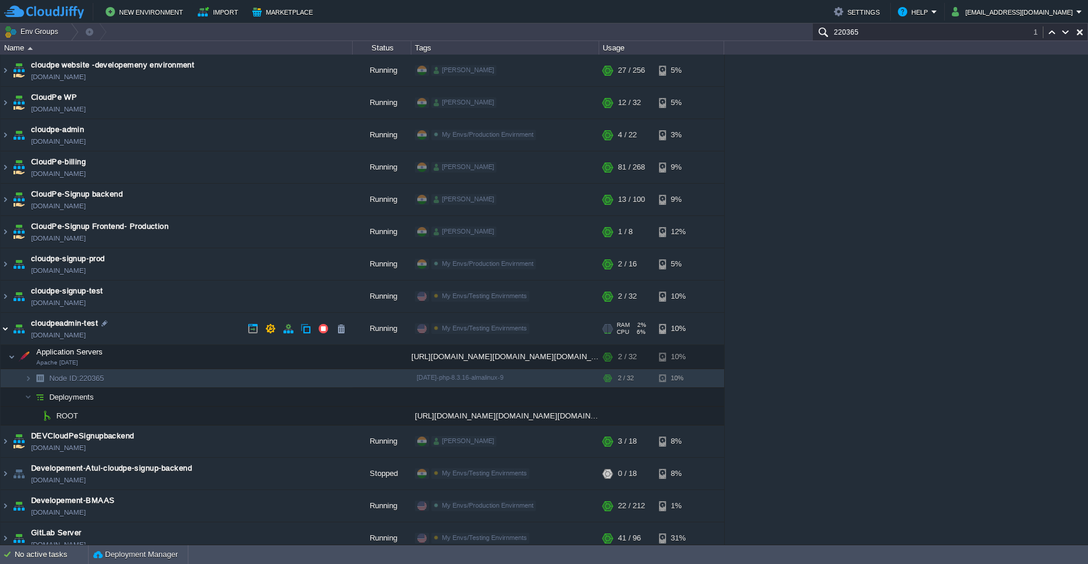
click at [5, 328] on img at bounding box center [5, 329] width 9 height 32
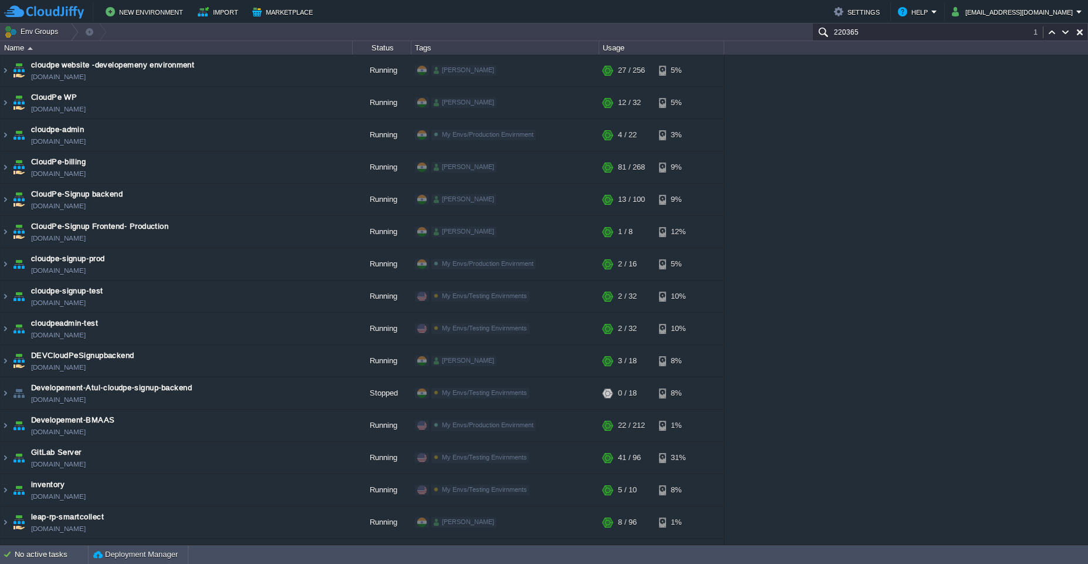
click at [544, 31] on input "220365" at bounding box center [950, 31] width 276 height 17
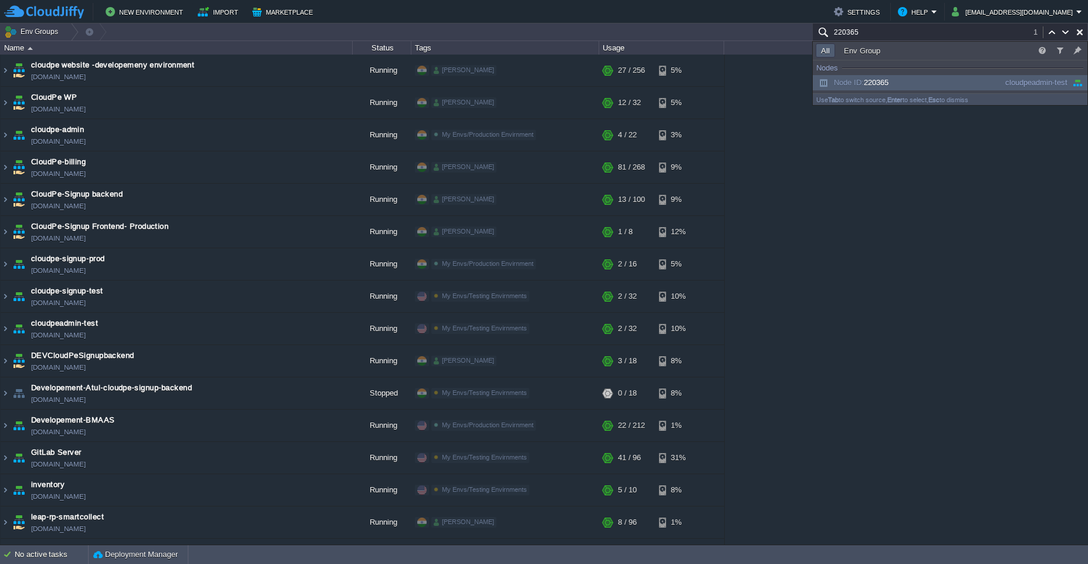
click at [544, 35] on input "220365" at bounding box center [950, 31] width 276 height 17
click at [544, 83] on span "Node ID: 220365" at bounding box center [852, 82] width 73 height 9
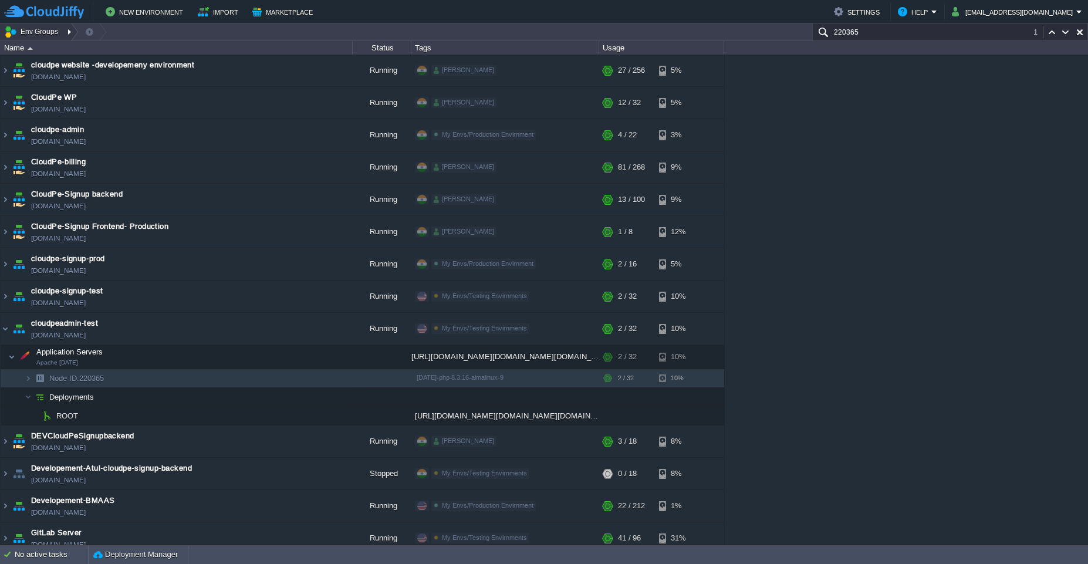
click at [69, 34] on div at bounding box center [71, 31] width 16 height 17
click at [34, 48] on span "My Envs" at bounding box center [34, 49] width 31 height 9
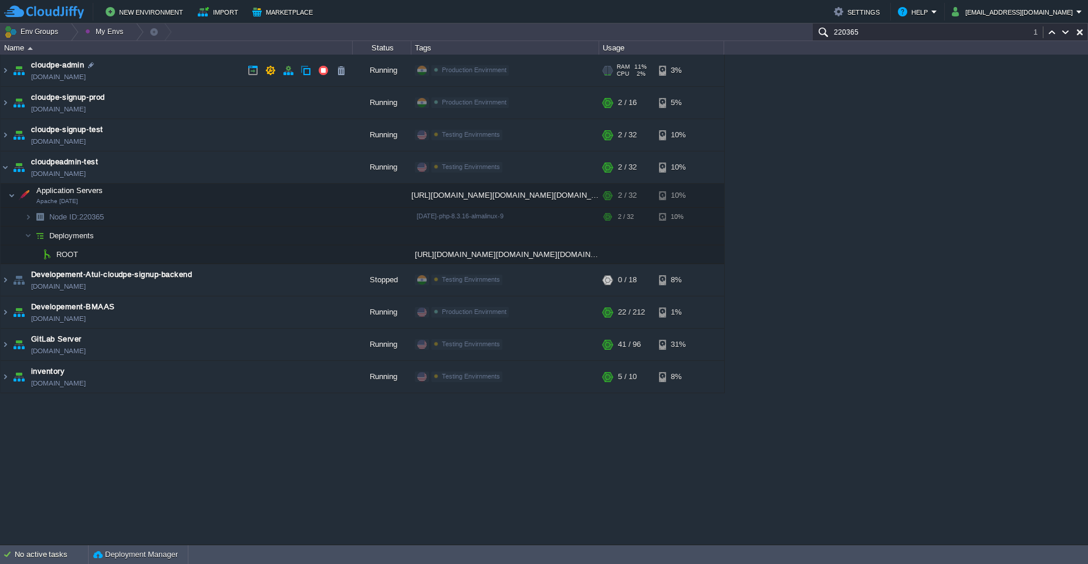
click at [141, 64] on td "cloudpe-admin [DOMAIN_NAME]" at bounding box center [177, 71] width 352 height 32
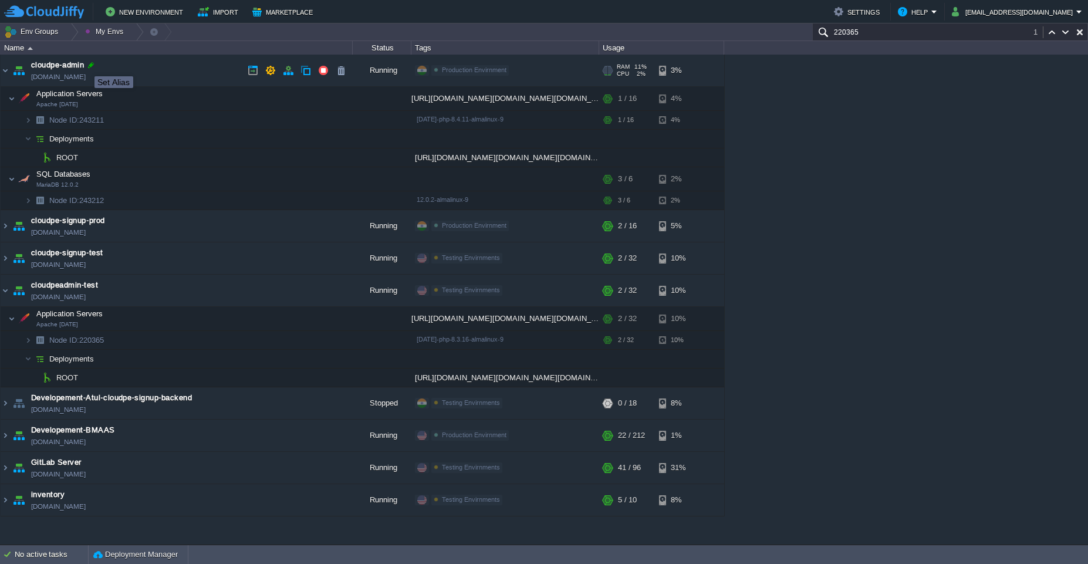
click at [91, 66] on div at bounding box center [91, 65] width 11 height 11
click at [96, 64] on input "cloudpe-admin" at bounding box center [192, 65] width 322 height 15
click at [174, 228] on td "cloudpe-signup-prod [DOMAIN_NAME]" at bounding box center [177, 226] width 352 height 32
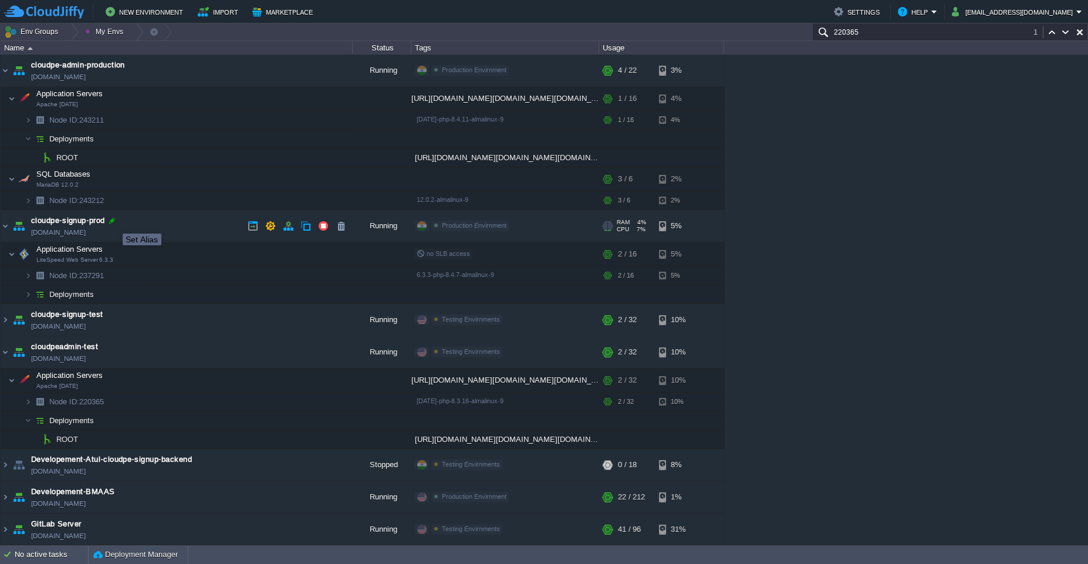
click at [112, 222] on div at bounding box center [112, 220] width 11 height 11
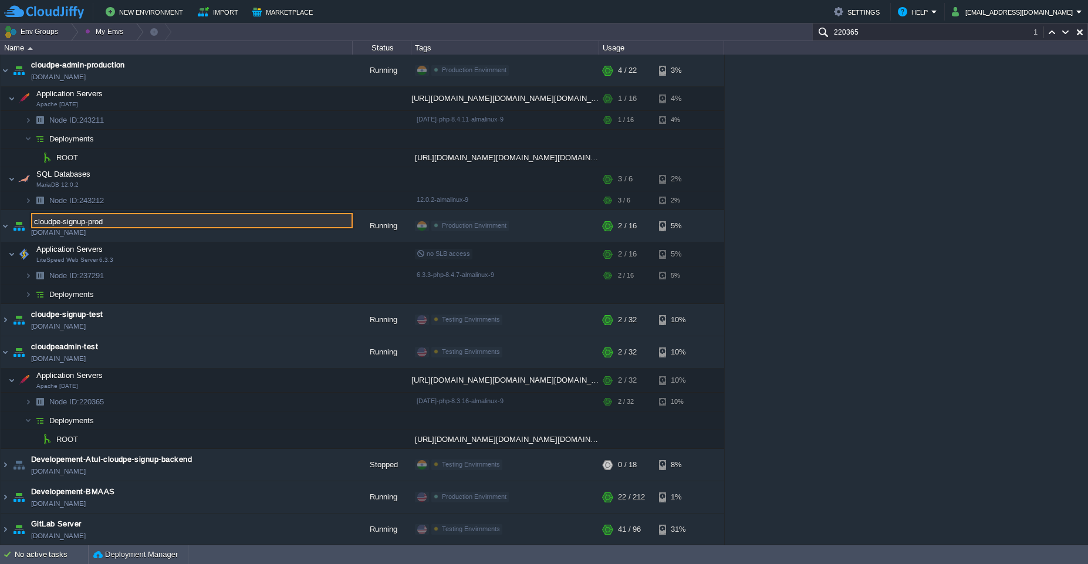
click at [112, 222] on input "cloudpe-signup-prod" at bounding box center [192, 220] width 322 height 15
type input "cloudpe-signup-production"
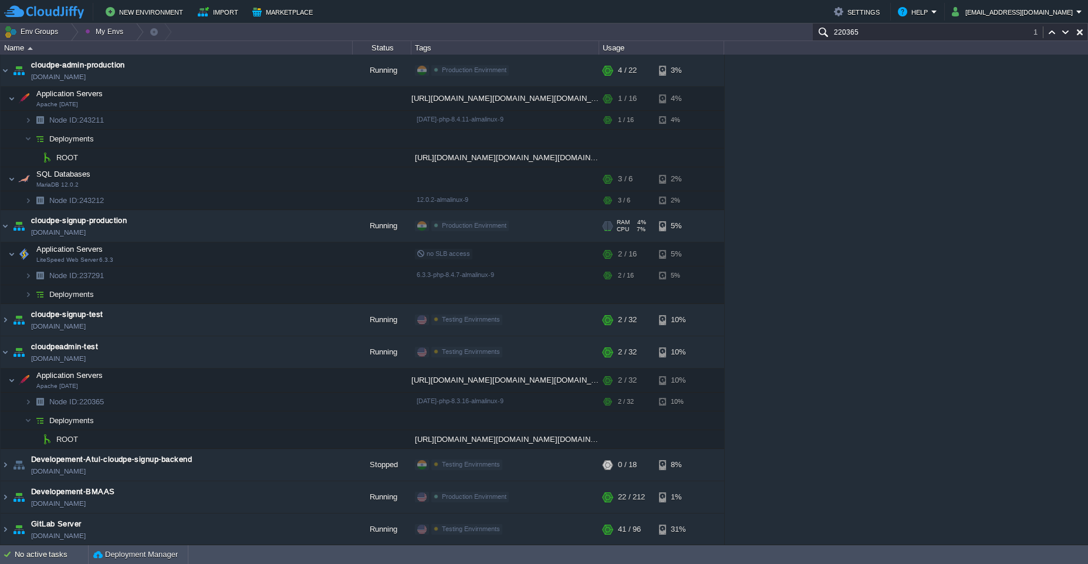
click at [200, 222] on td "cloudpe-signup-production [DOMAIN_NAME]" at bounding box center [177, 226] width 352 height 32
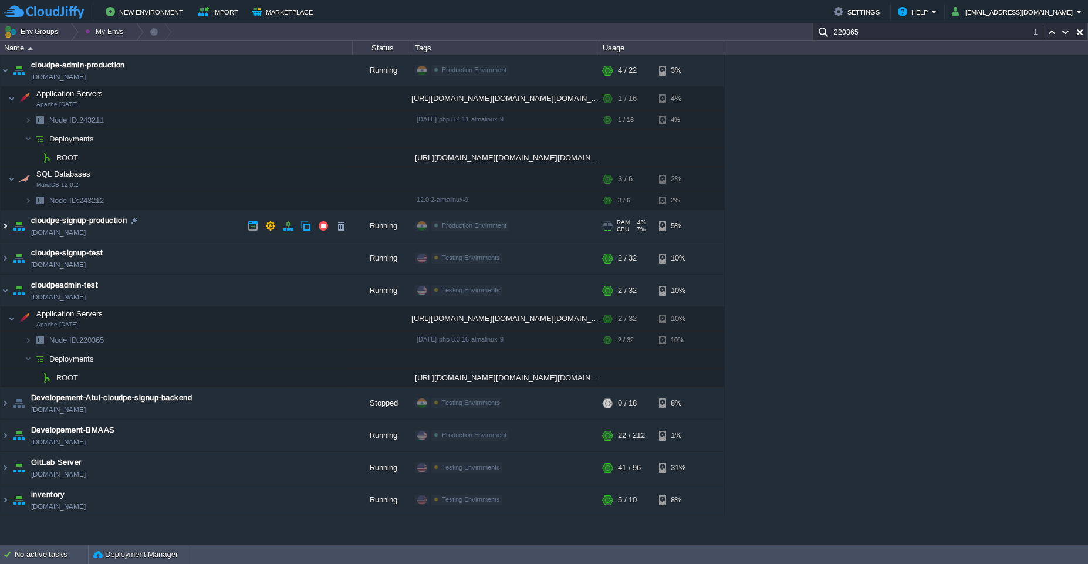
click at [5, 224] on img at bounding box center [5, 226] width 9 height 32
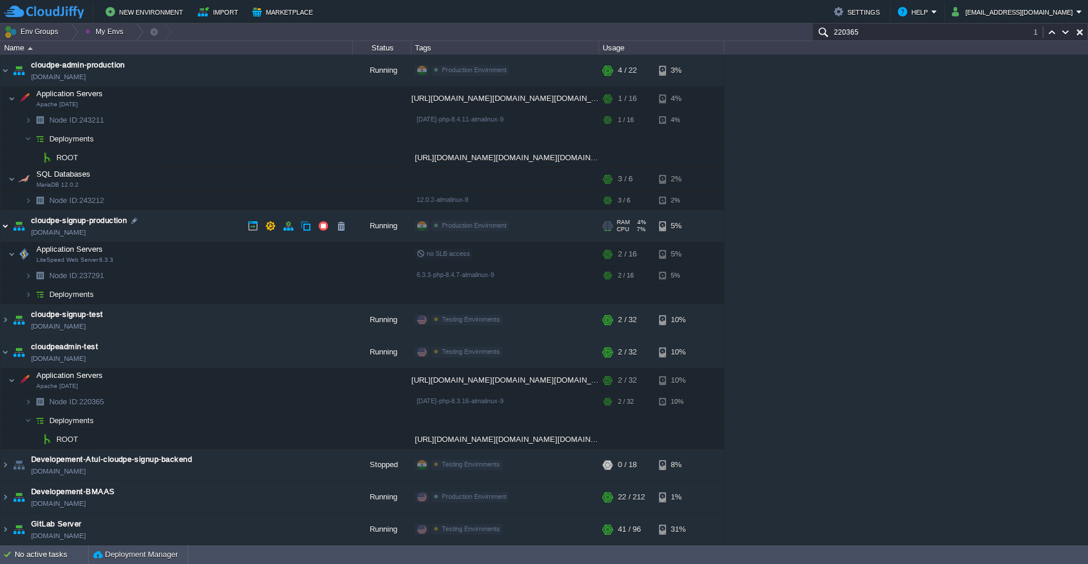
click at [5, 224] on img at bounding box center [5, 226] width 9 height 32
